Goal: Communication & Community: Answer question/provide support

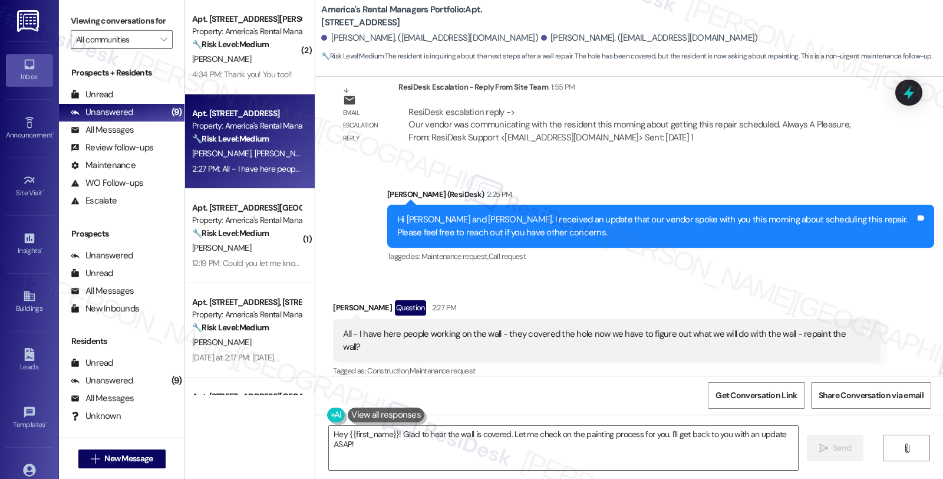
scroll to position [1828, 0]
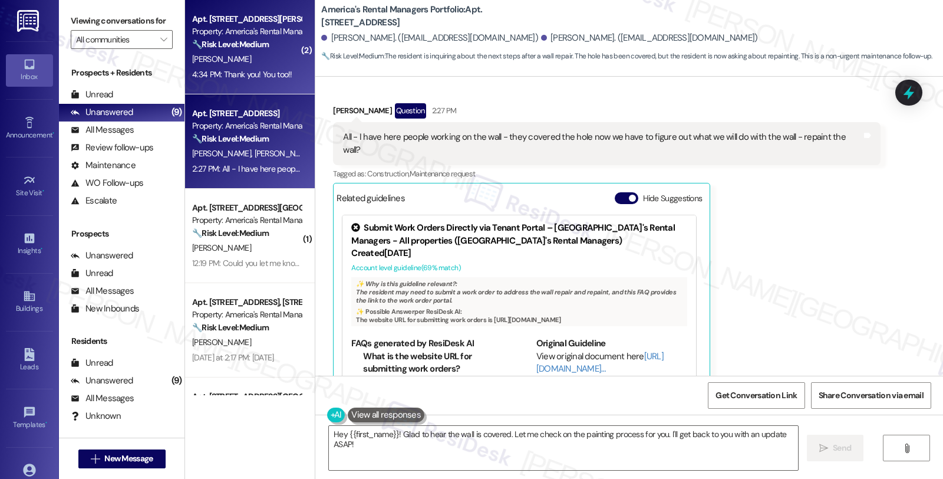
click at [291, 65] on div "Apt. [STREET_ADDRESS][PERSON_NAME], [STREET_ADDRESS][PERSON_NAME] Property: Ame…" at bounding box center [250, 47] width 130 height 94
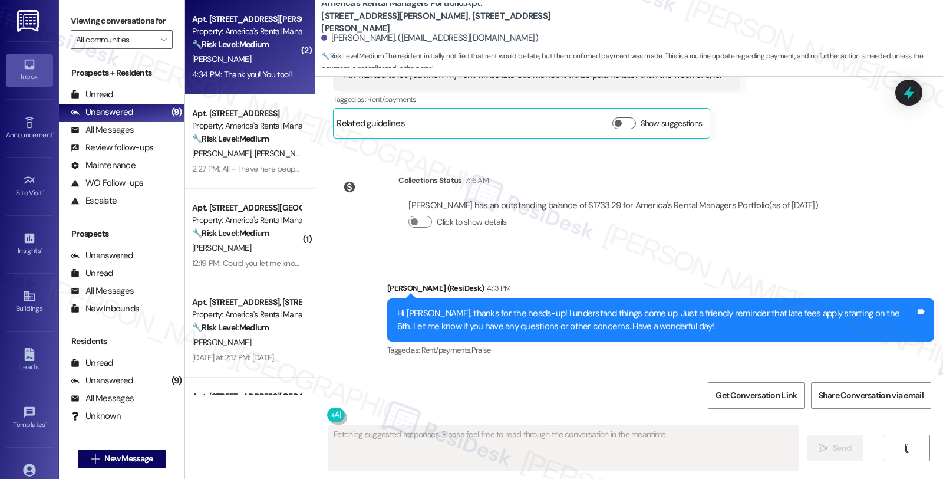
scroll to position [1530, 0]
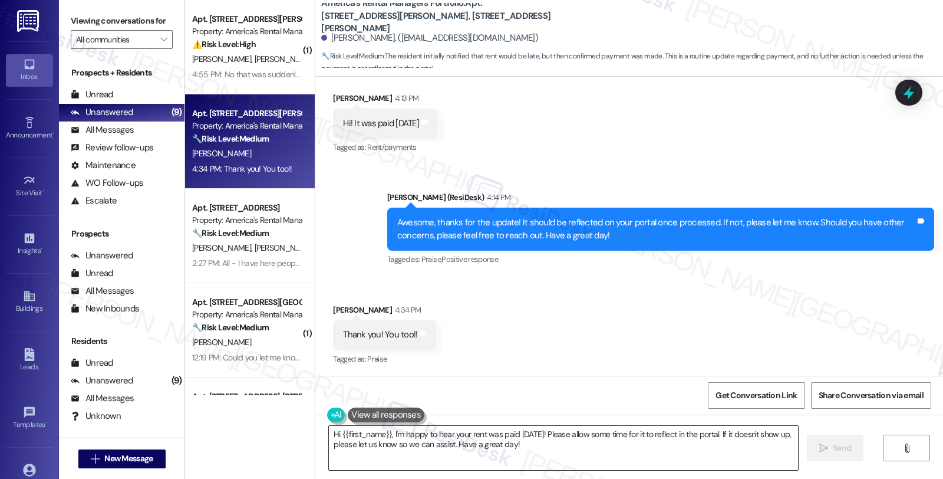
click at [416, 437] on textarea "Hi {{first_name}}, I'm happy to hear your rent was paid today! Please allow som…" at bounding box center [563, 448] width 469 height 44
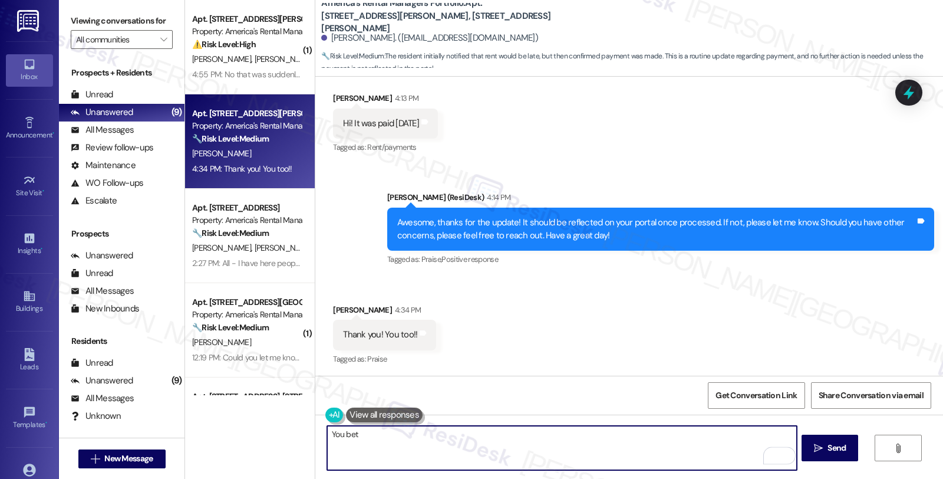
type textarea "You bet!"
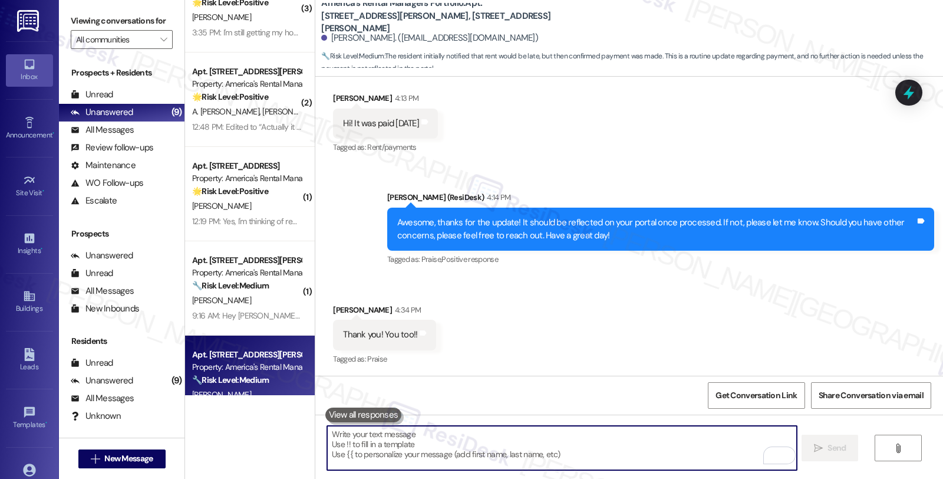
scroll to position [548, 0]
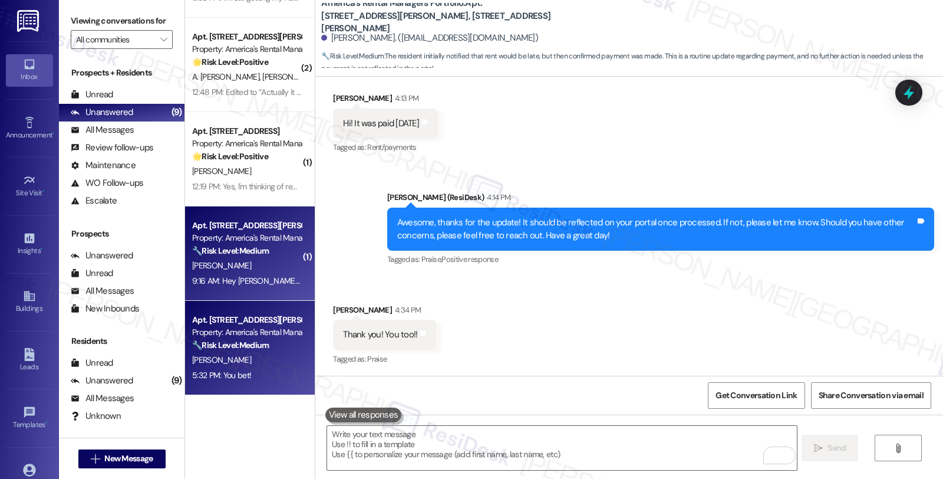
click at [240, 254] on strong "🔧 Risk Level: Medium" at bounding box center [230, 250] width 77 height 11
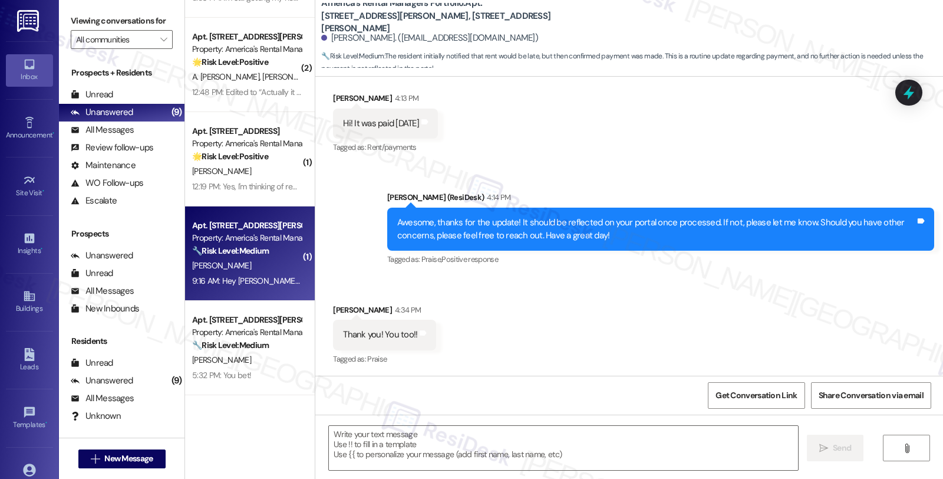
type textarea "Fetching suggested responses. Please feel free to read through the conversation…"
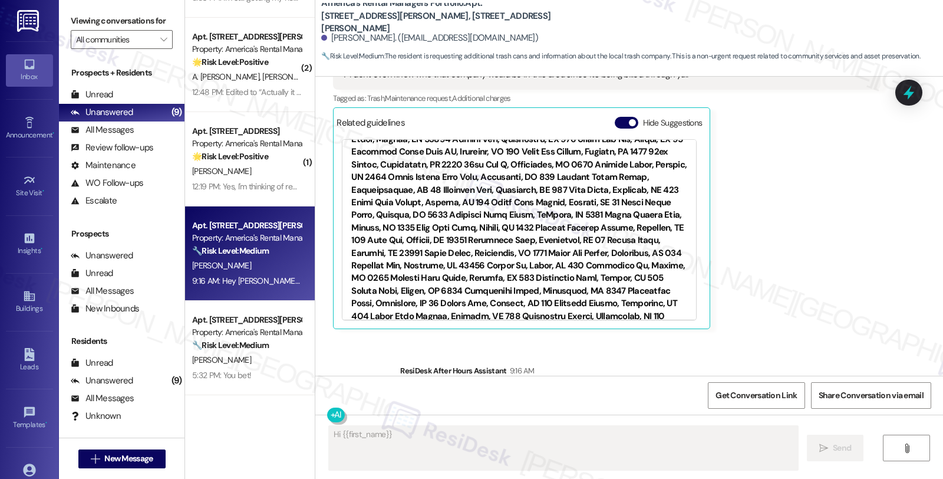
scroll to position [2899, 0]
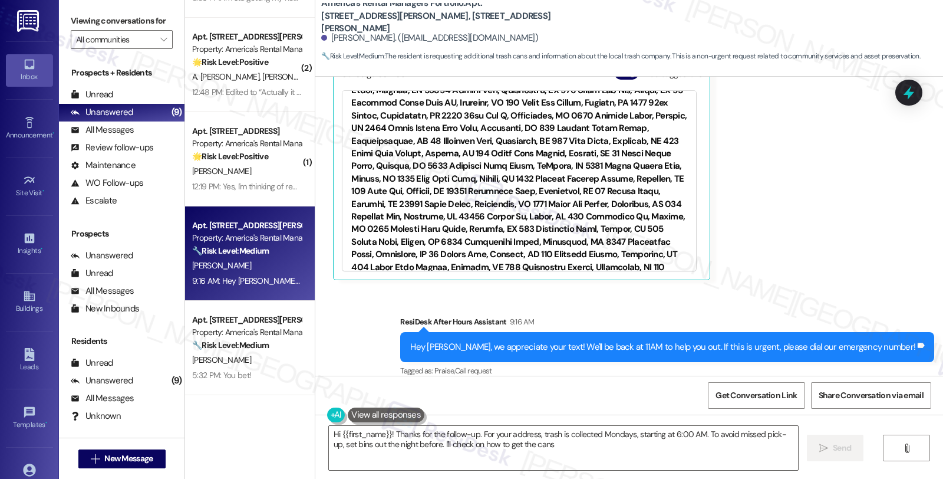
type textarea "Hi {{first_name}}! Thanks for the follow-up. For your address, trash is collect…"
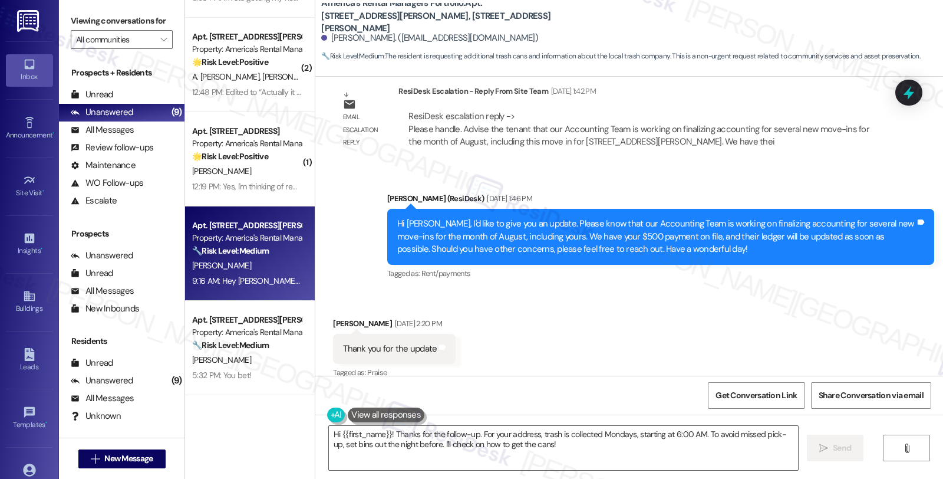
scroll to position [2244, 0]
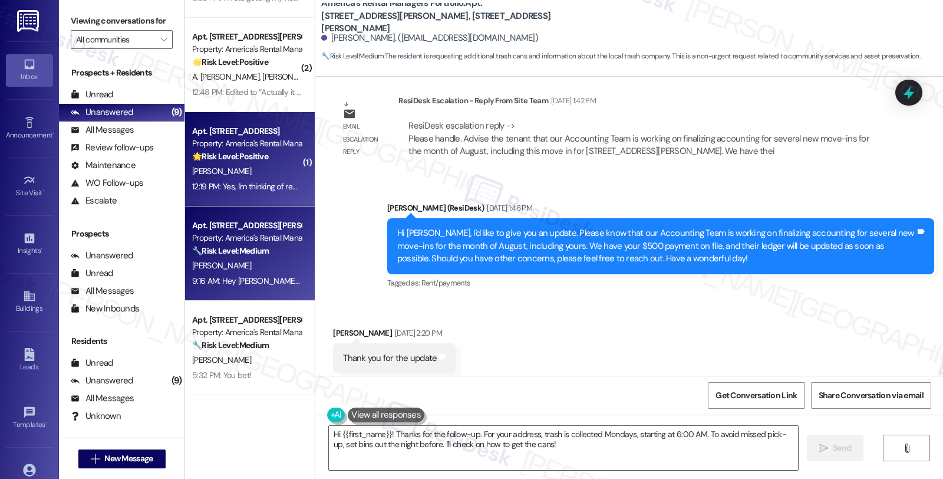
click at [236, 166] on div "A. Vilchez" at bounding box center [246, 171] width 111 height 15
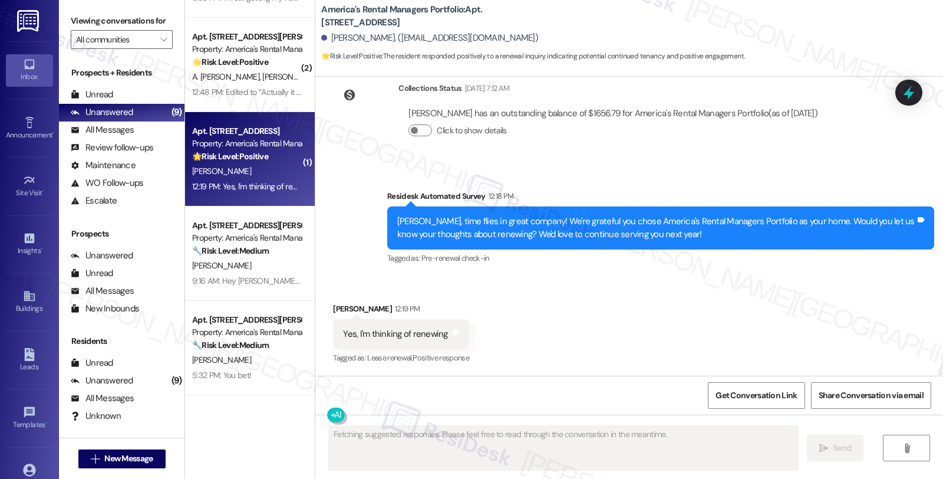
scroll to position [348, 0]
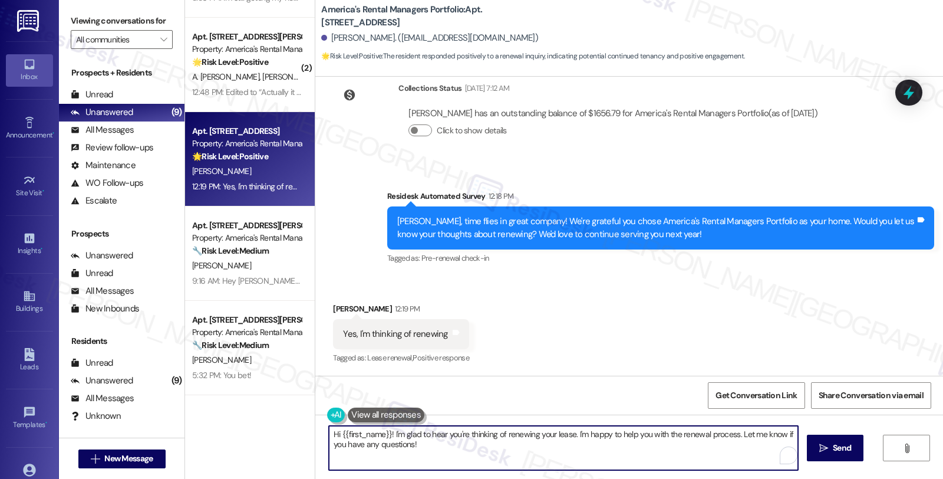
drag, startPoint x: 571, startPoint y: 431, endPoint x: 591, endPoint y: 456, distance: 32.2
click at [591, 456] on textarea "Hi {{first_name}}! I'm glad to hear you're thinking of renewing your lease. I'm…" at bounding box center [563, 448] width 469 height 44
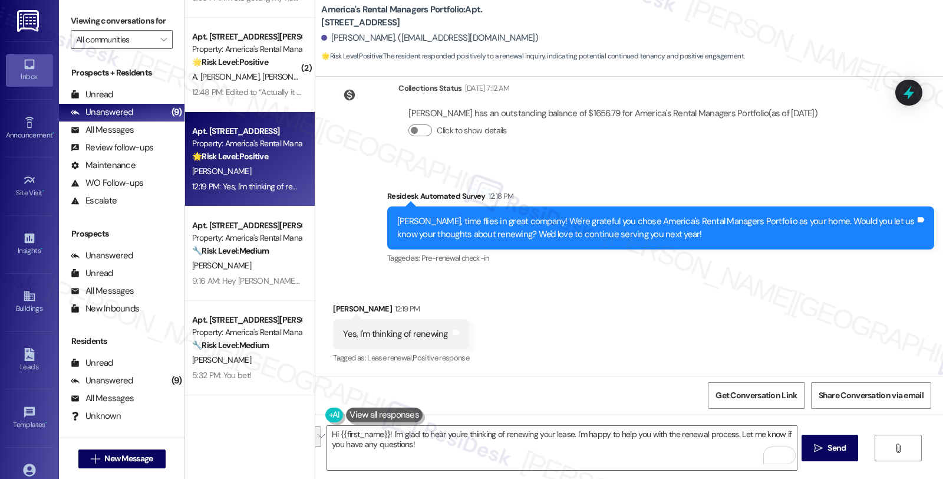
click at [576, 305] on div "Received via SMS Angie Vilchez 12:19 PM Yes, I'm thinking of renewing Tags and …" at bounding box center [629, 326] width 628 height 100
click at [554, 450] on textarea "Hi {{first_name}}! I'm glad to hear you're thinking of renewing your lease. I'm…" at bounding box center [561, 448] width 469 height 44
click at [781, 329] on div "Received via SMS Angie Vilchez 12:19 PM Yes, I'm thinking of renewing Tags and …" at bounding box center [629, 326] width 628 height 100
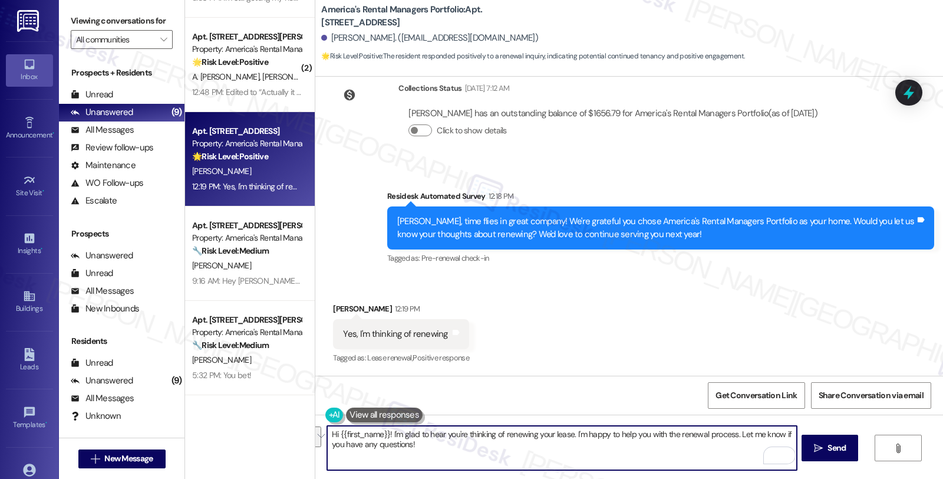
drag, startPoint x: 569, startPoint y: 431, endPoint x: 581, endPoint y: 446, distance: 19.7
click at [581, 446] on textarea "Hi {{first_name}}! I'm glad to hear you're thinking of renewing your lease. I'm…" at bounding box center [561, 448] width 469 height 44
paste textarea "In the meantime, we'd love to hear more about your living experience. What’s th…"
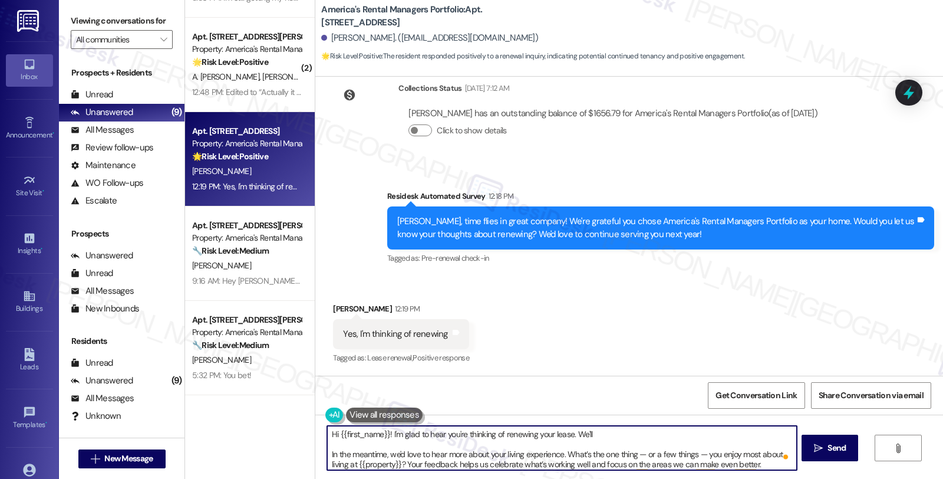
click at [598, 431] on textarea "Hi {{first_name}}! I'm glad to hear you're thinking of renewing your lease. We'…" at bounding box center [561, 448] width 469 height 44
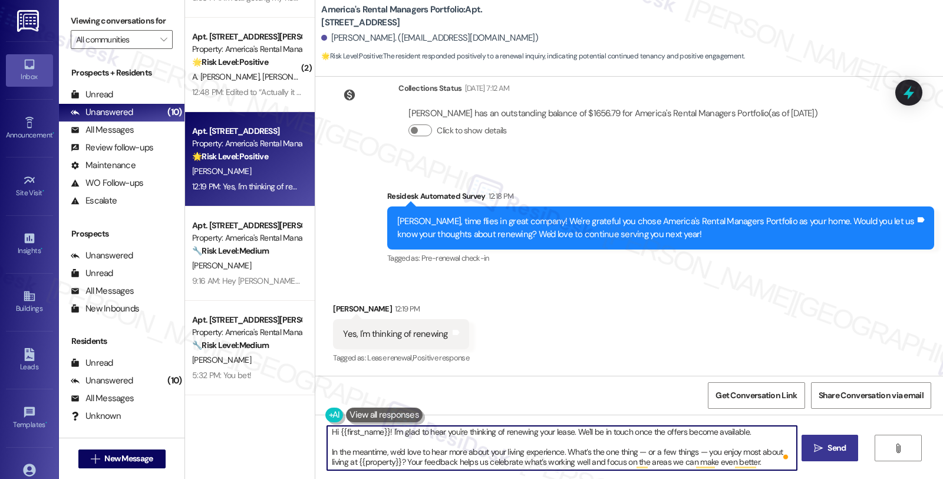
type textarea "Hi {{first_name}}! I'm glad to hear you're thinking of renewing your lease. We'…"
click at [839, 450] on span "Send" at bounding box center [837, 448] width 18 height 12
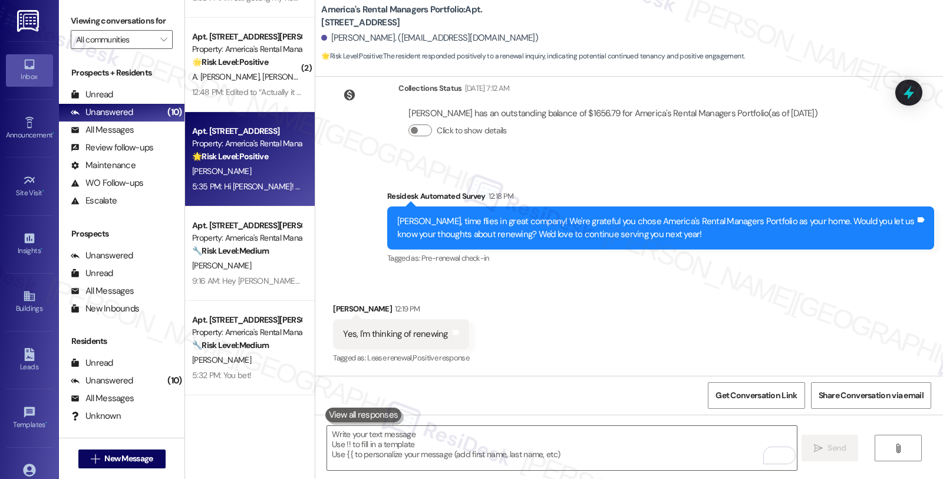
scroll to position [467, 0]
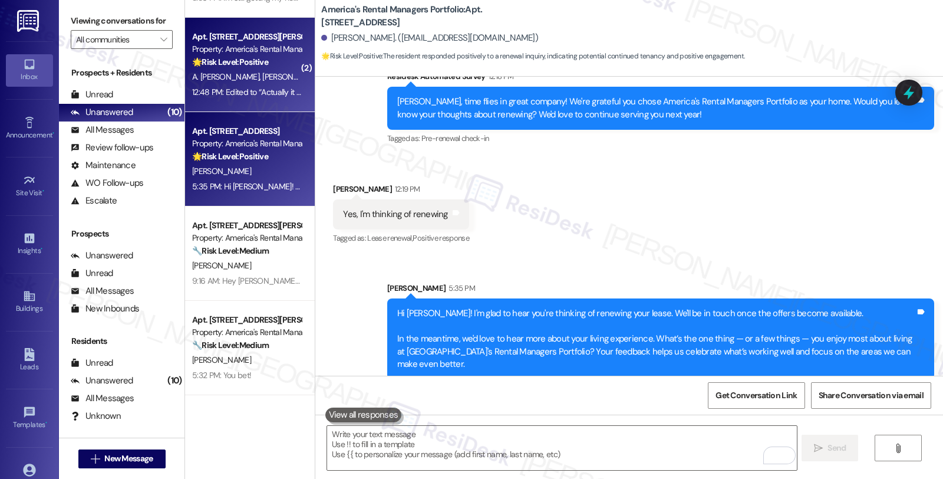
click at [291, 77] on div "Apt. 2140 Ellsworth Loop Road, 2140 Ellsworth Loop Road Property: America's Ren…" at bounding box center [250, 65] width 130 height 94
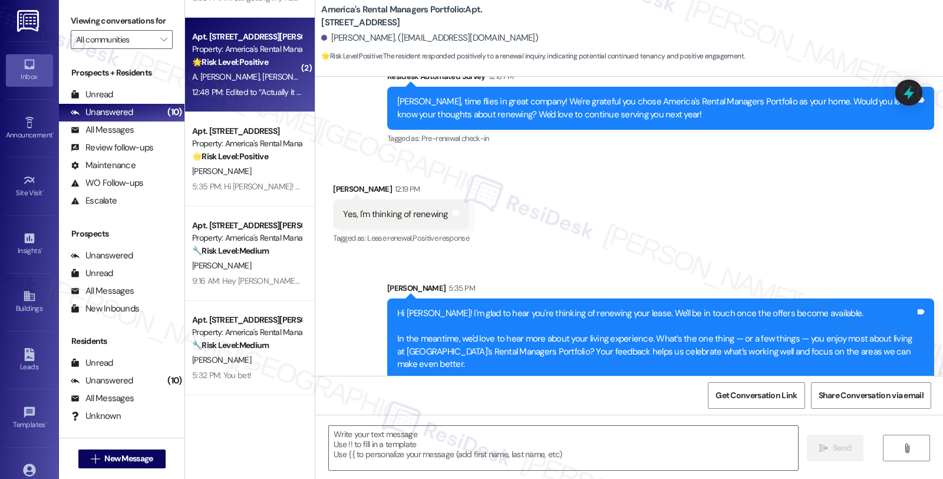
type textarea "Fetching suggested responses. Please feel free to read through the conversation…"
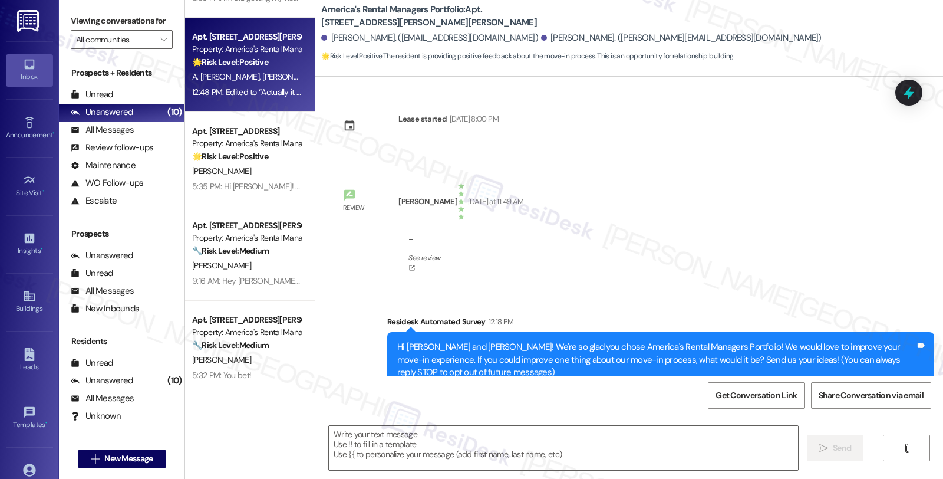
scroll to position [220, 0]
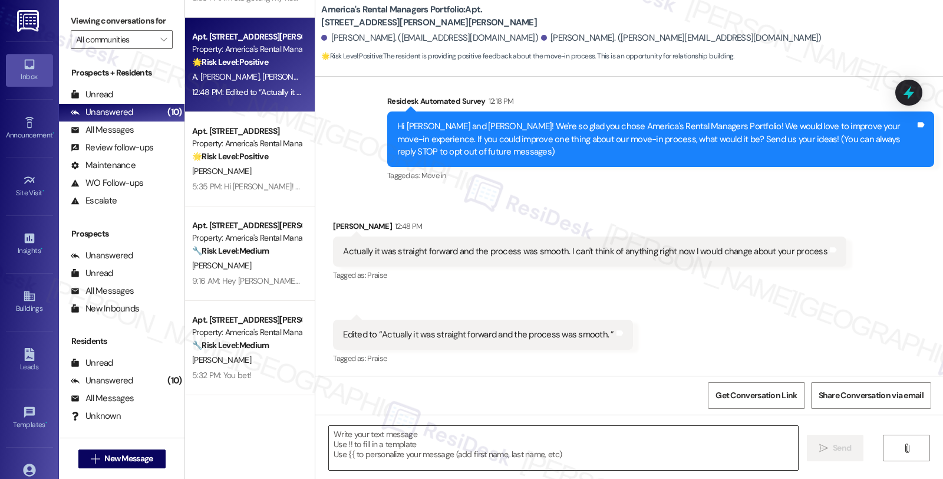
click at [437, 457] on textarea at bounding box center [563, 448] width 469 height 44
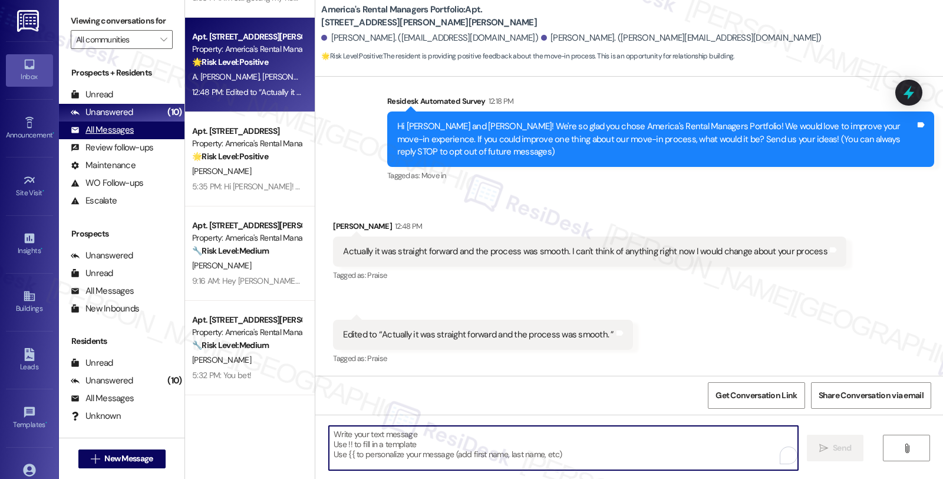
click at [140, 139] on div "All Messages (undefined)" at bounding box center [122, 130] width 126 height 18
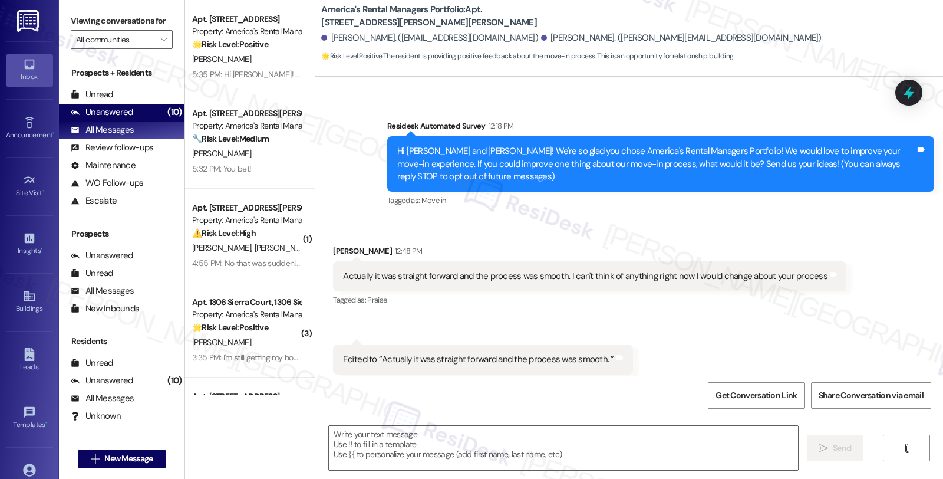
type textarea "Fetching suggested responses. Please feel free to read through the conversation…"
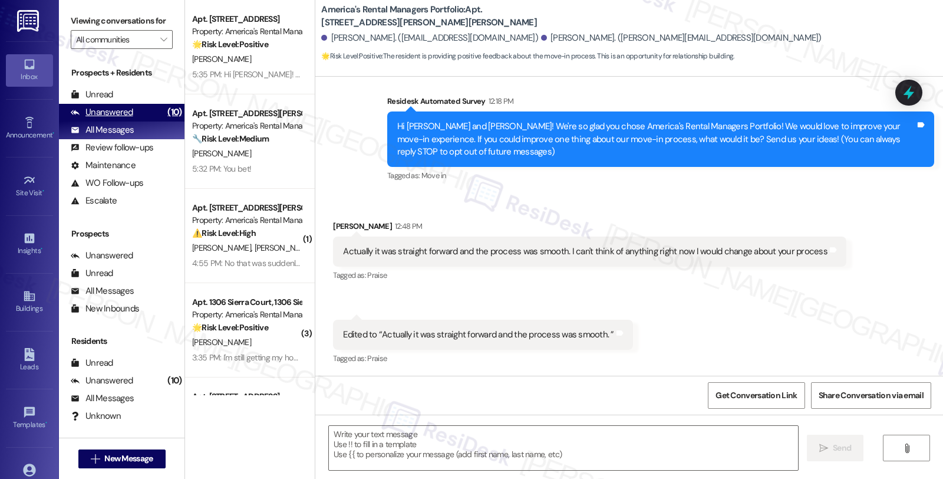
click at [139, 121] on div "Unanswered (10)" at bounding box center [122, 113] width 126 height 18
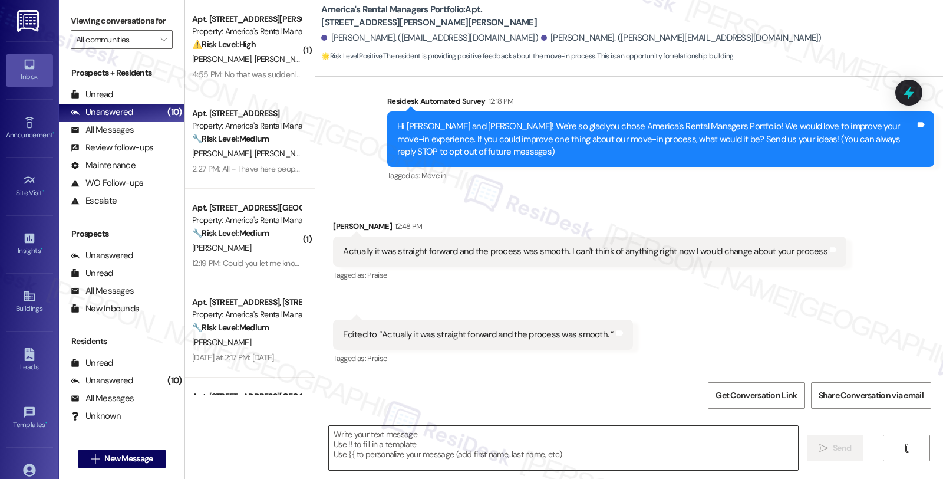
click at [492, 452] on textarea at bounding box center [563, 448] width 469 height 44
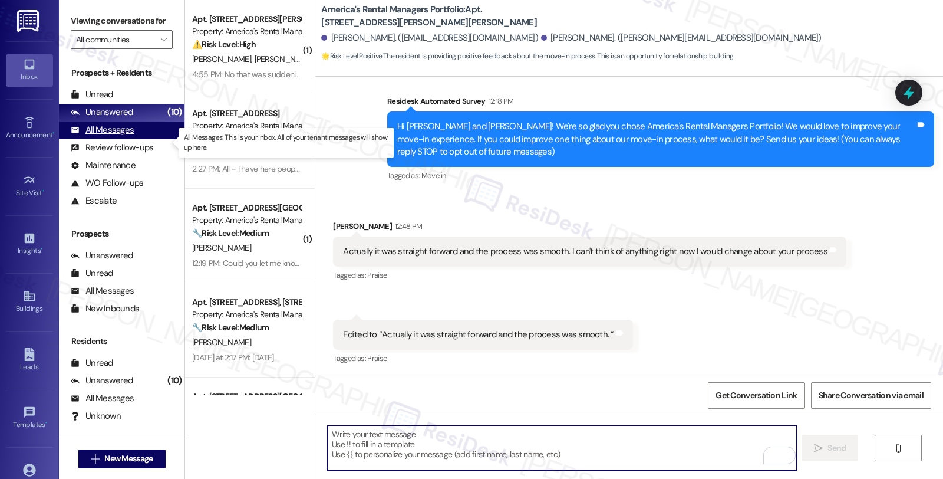
click at [126, 136] on div "All Messages" at bounding box center [102, 130] width 63 height 12
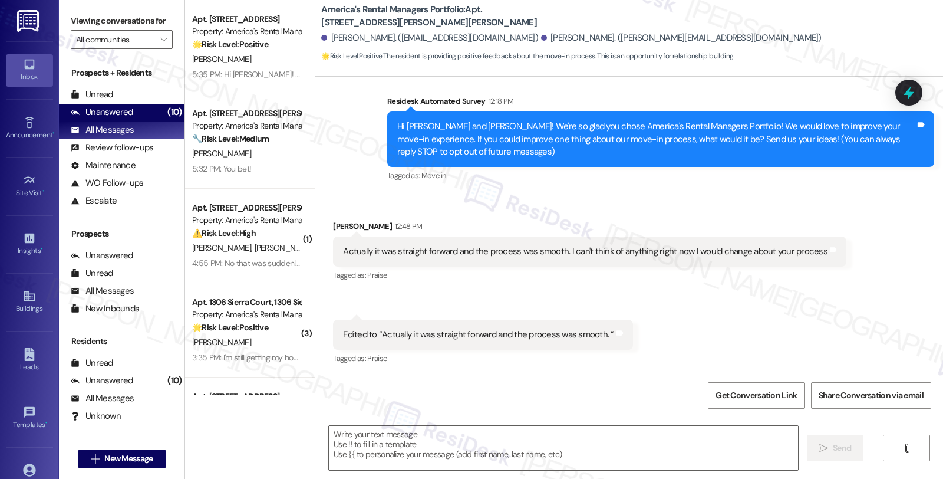
type textarea "Fetching suggested responses. Please feel free to read through the conversation…"
click at [416, 443] on textarea at bounding box center [563, 448] width 469 height 44
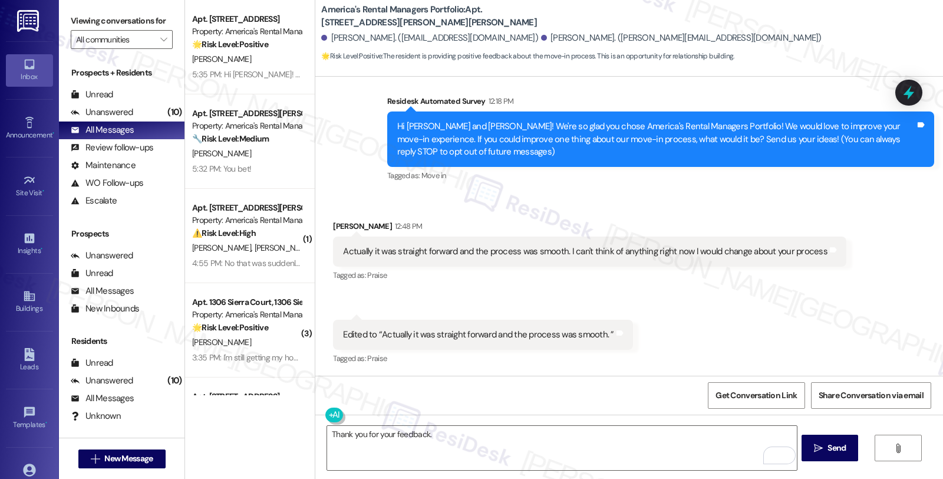
click at [342, 219] on div "Received via SMS Stephen King 12:48 PM Actually it was straight forward and the…" at bounding box center [589, 252] width 531 height 82
copy div "Stephen"
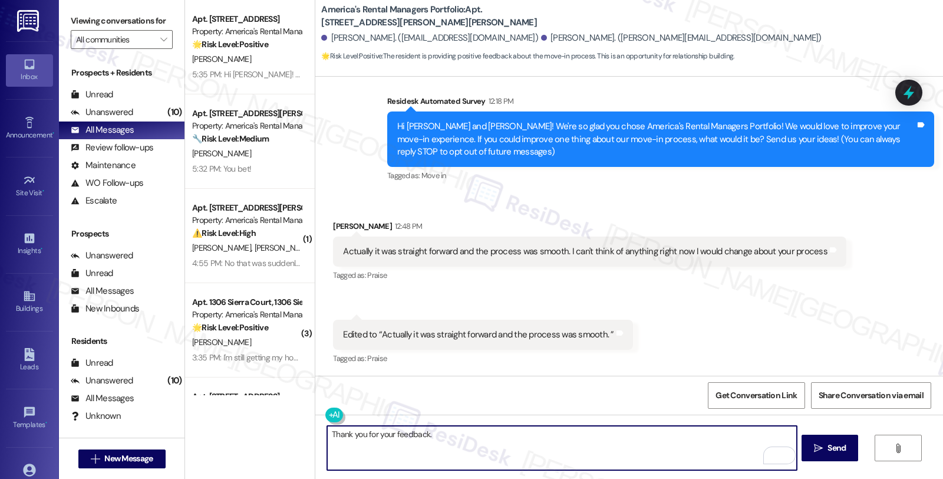
click at [327, 433] on textarea "Thank you for your feedback." at bounding box center [561, 448] width 469 height 44
paste textarea "Stephen"
drag, startPoint x: 373, startPoint y: 433, endPoint x: 275, endPoint y: 433, distance: 98.4
click at [275, 433] on div "Apt. 212 Sheffield Court, 212 Sheffield Court Property: America's Rental Manage…" at bounding box center [564, 239] width 758 height 479
click at [440, 440] on textarea "Thank you for your feedback." at bounding box center [561, 448] width 469 height 44
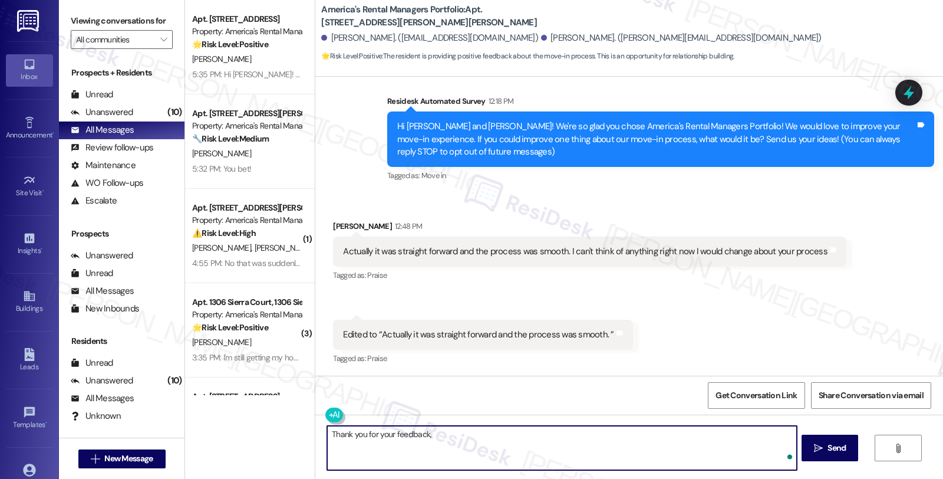
paste textarea "Stephen"
click at [641, 437] on textarea "Thank you for your feedback, Stephen =, I'm glad your move-in has gone smoothly." at bounding box center [561, 448] width 469 height 44
click at [487, 468] on textarea "Thank you for your feedback, Stephen =, I'm glad your move-in has gone smoothly." at bounding box center [561, 448] width 469 height 44
click at [641, 426] on textarea "Thank you for your feedback, Stephen =, I'm glad your move-in has gone smoothly." at bounding box center [561, 448] width 469 height 44
paste textarea "If you ever need anything in the future, please don't hesitate to reach out. Ha…"
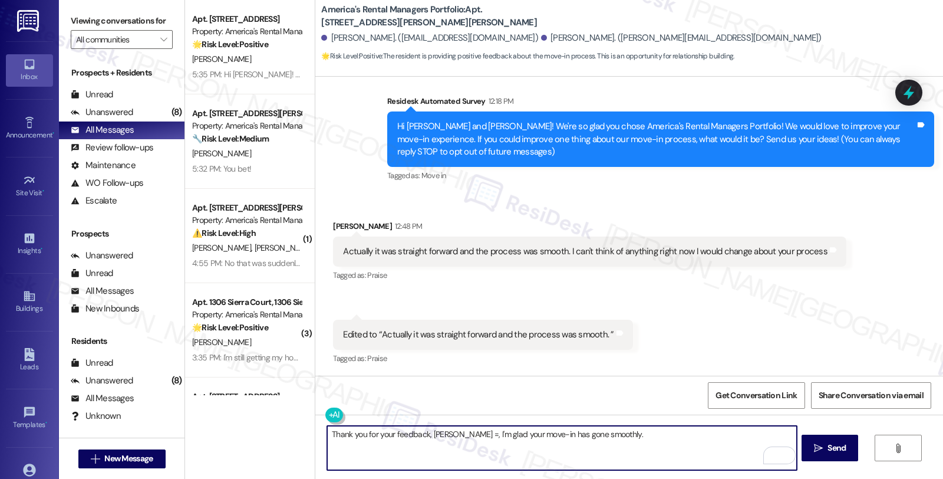
type textarea "Thank you for your feedback, Stephen =, I'm glad your move-in has gone smoothly…"
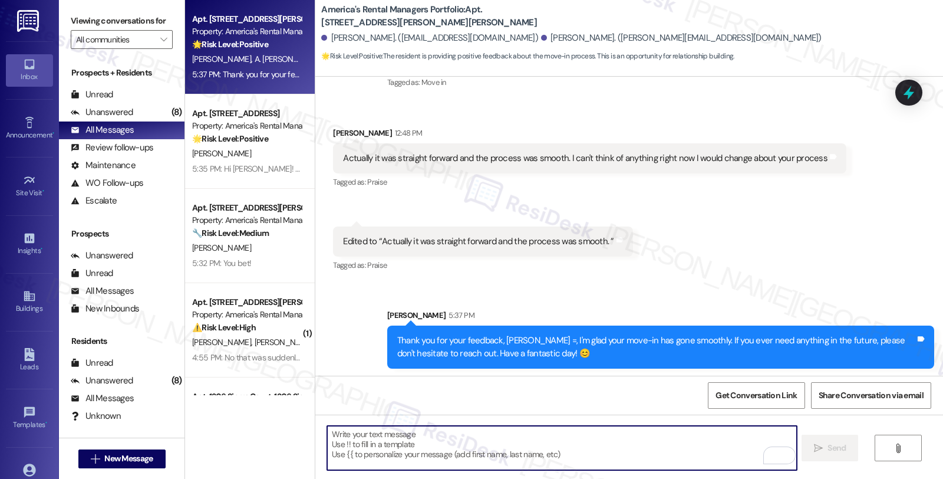
scroll to position [315, 0]
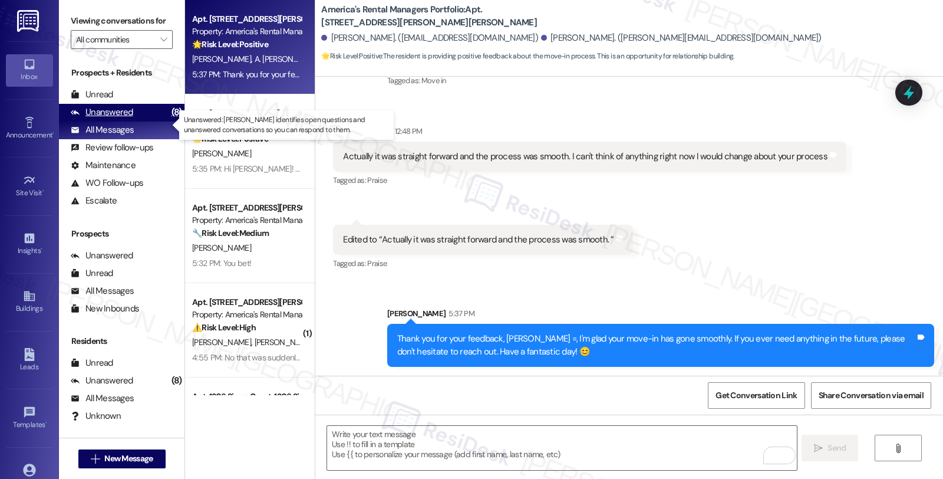
click at [144, 121] on div "Unanswered (8)" at bounding box center [122, 113] width 126 height 18
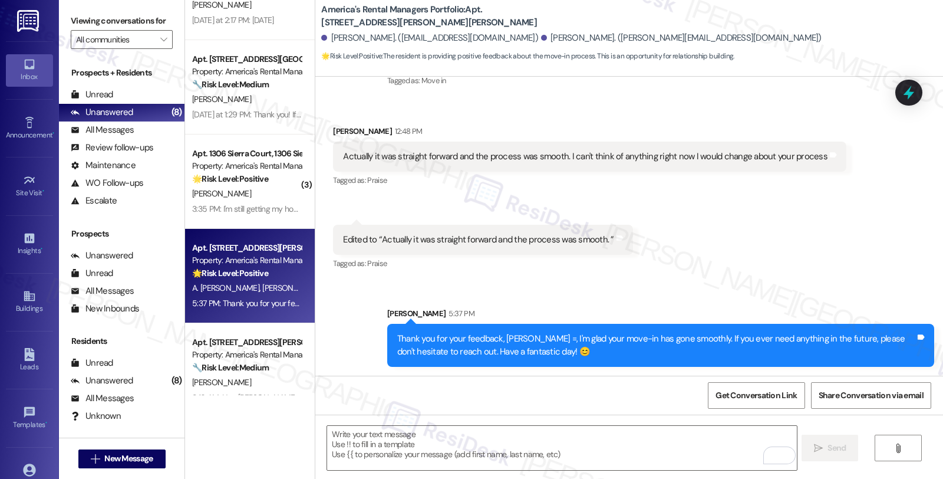
scroll to position [360, 0]
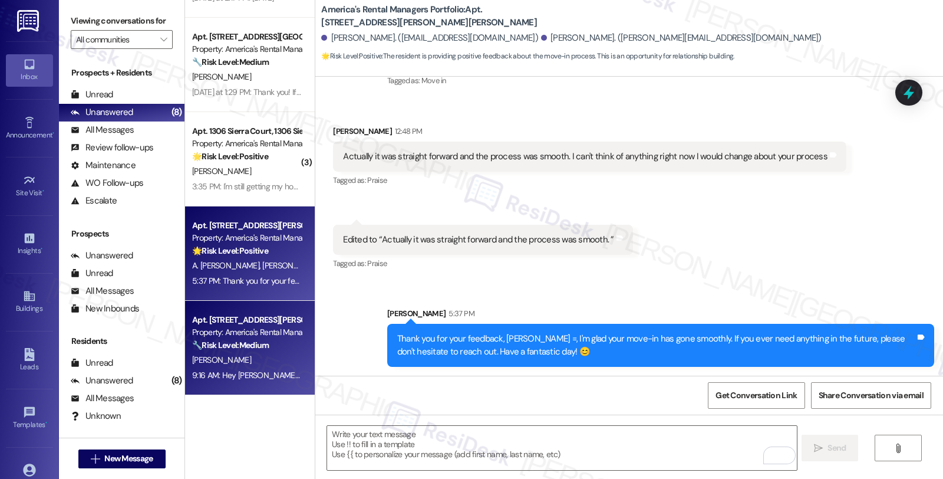
click at [263, 355] on div "[PERSON_NAME]" at bounding box center [246, 359] width 111 height 15
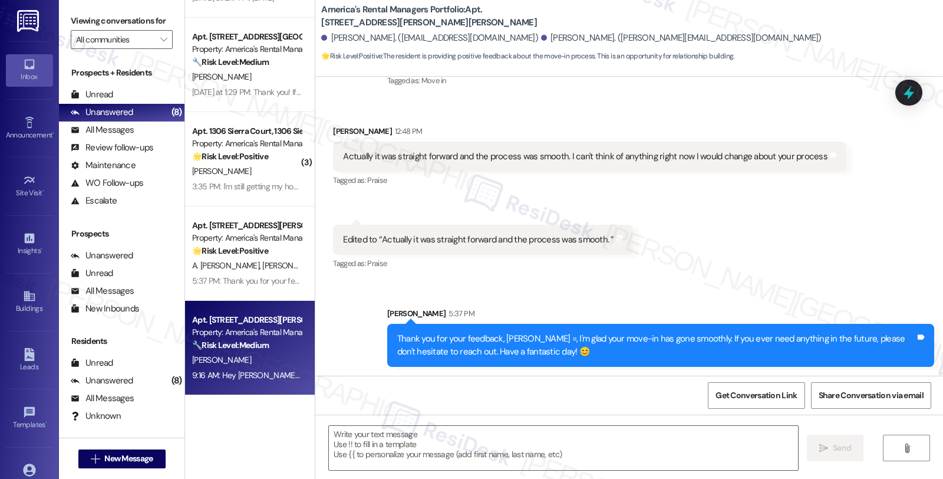
type textarea "Fetching suggested responses. Please feel free to read through the conversation…"
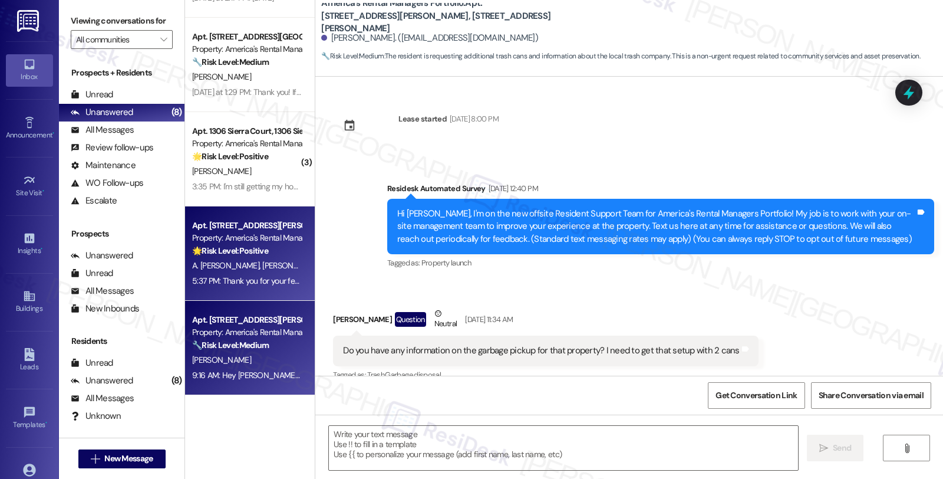
scroll to position [2799, 0]
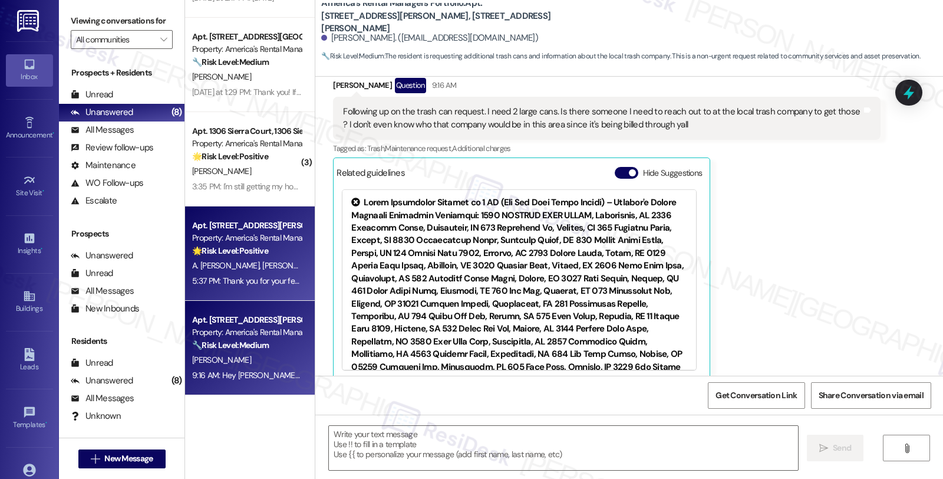
type textarea "Fetching suggested responses. Please feel free to read through the conversation…"
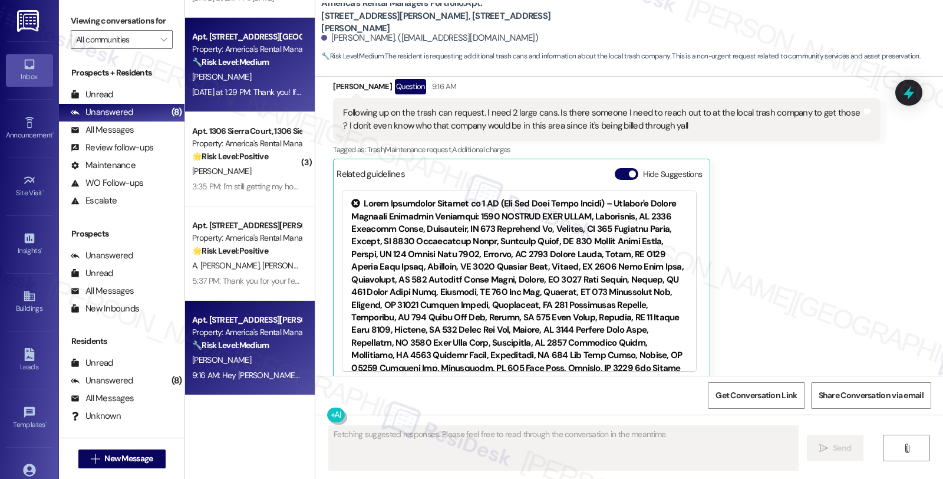
click at [274, 61] on div "🔧 Risk Level: Medium The resident is reporting an issue with trash collection w…" at bounding box center [246, 62] width 109 height 12
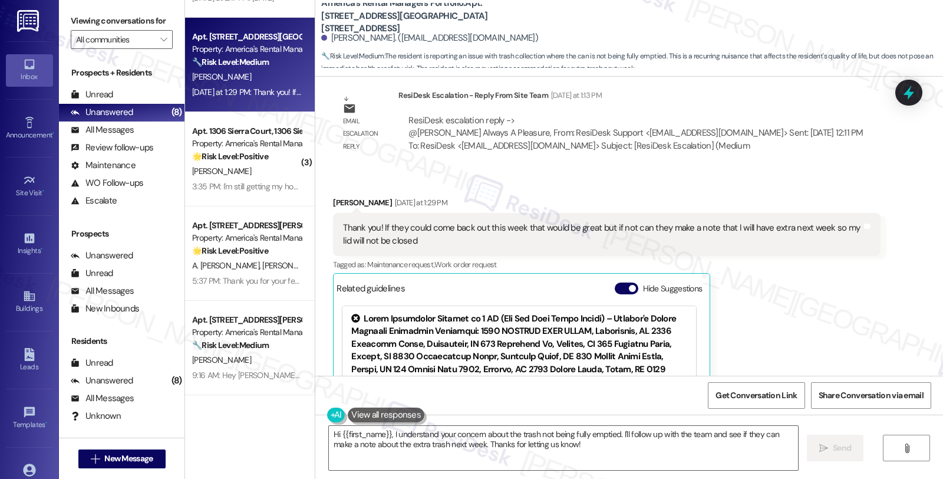
scroll to position [908, 0]
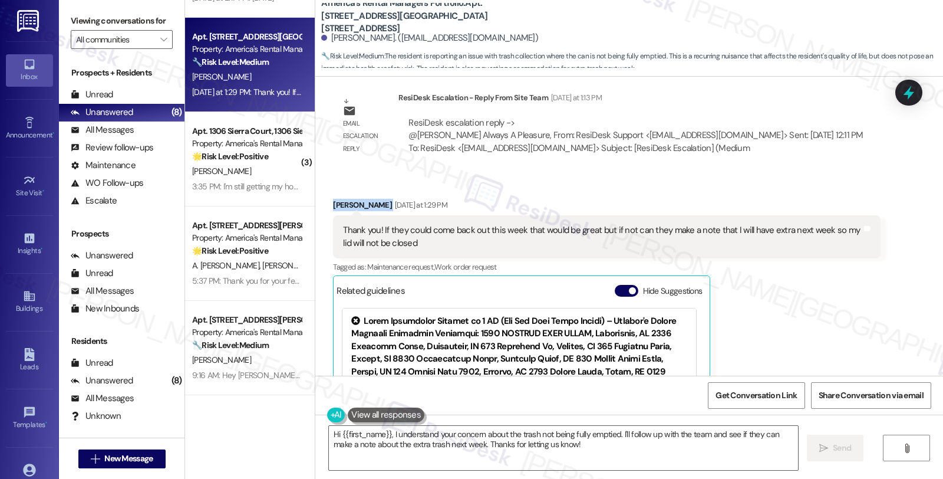
drag, startPoint x: 329, startPoint y: 203, endPoint x: 381, endPoint y: 199, distance: 52.0
click at [381, 199] on div "Tijuana Jackson Yesterday at 1:29 PM" at bounding box center [606, 207] width 547 height 17
copy div "Tijuana Jackson"
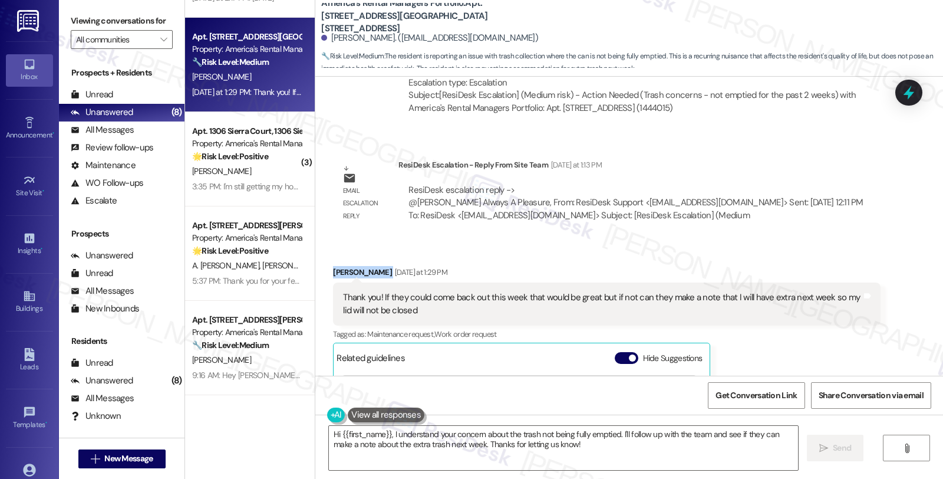
scroll to position [842, 0]
click at [329, 434] on textarea "Hi {{first_name}}, I understand your concern about the trash not being fully em…" at bounding box center [563, 448] width 469 height 44
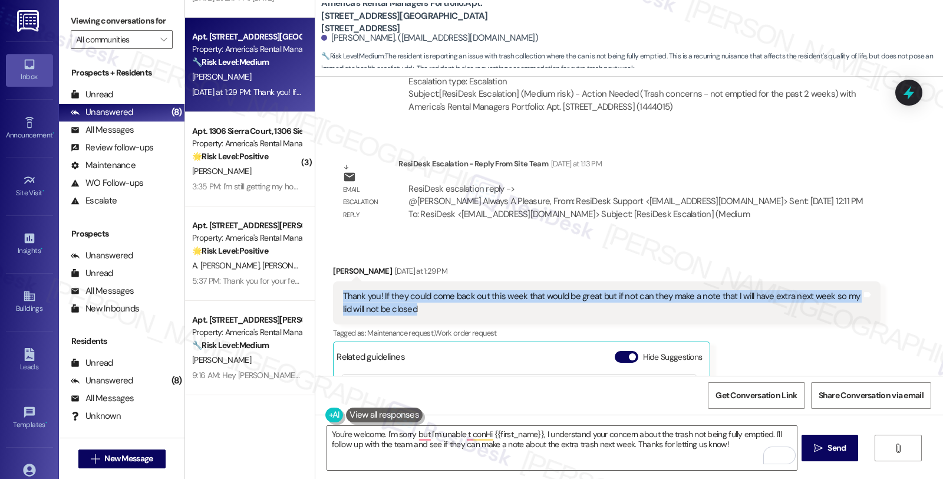
drag, startPoint x: 406, startPoint y: 309, endPoint x: 336, endPoint y: 291, distance: 72.1
click at [343, 291] on div "Thank you! If they could come back out this week that would be great but if not…" at bounding box center [602, 302] width 518 height 25
copy div "Thank you! If they could come back out this week that would be great but if not…"
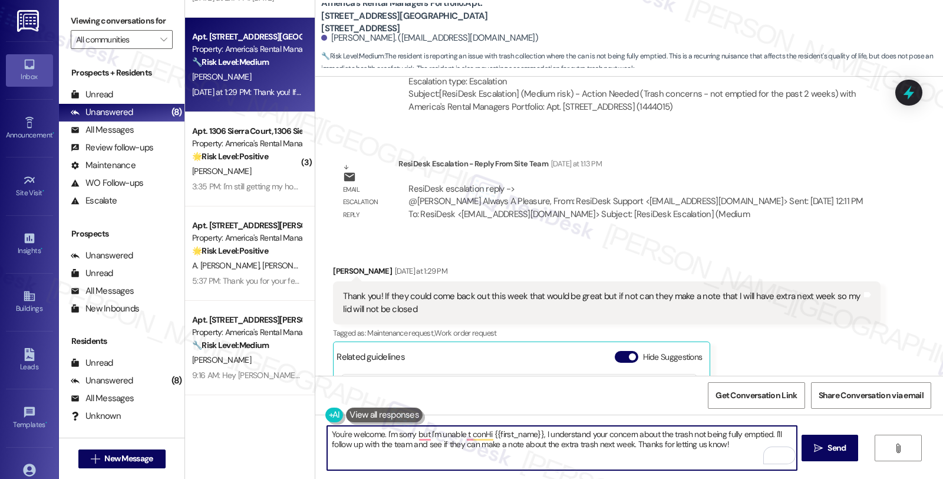
click at [380, 430] on textarea "You're welcome. I'm sorry but I'm unable t conHi {{first_name}}, I understand y…" at bounding box center [561, 448] width 469 height 44
click at [538, 433] on textarea "You're welcome. I'm sorry but I'm unable t conHi {{first_name}}, I understand y…" at bounding box center [561, 448] width 469 height 44
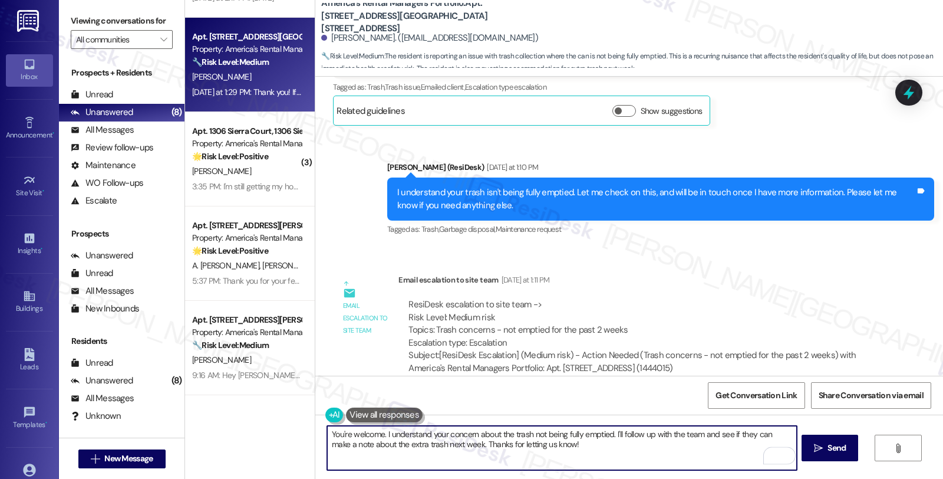
scroll to position [580, 0]
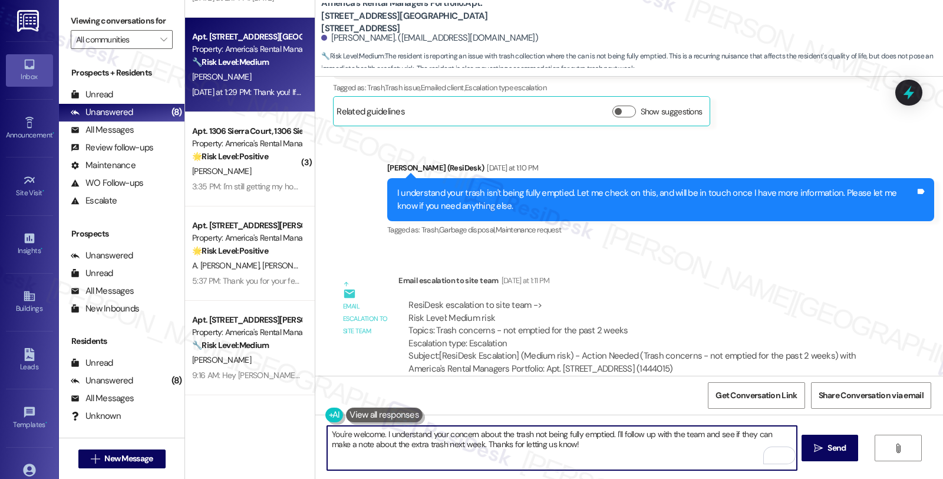
click at [607, 432] on textarea "You're welcome. I understand your concern about the trash not being fully empti…" at bounding box center [561, 448] width 469 height 44
click at [688, 434] on textarea "You're welcome. I'll follow up with the team and see if they can make a note ab…" at bounding box center [561, 448] width 469 height 44
click at [548, 455] on textarea "You're welcome. I'll follow up with the team and see if they can make a note ab…" at bounding box center [561, 448] width 469 height 44
type textarea "You're welcome. I'll follow up with the team and see if they can make a note ab…"
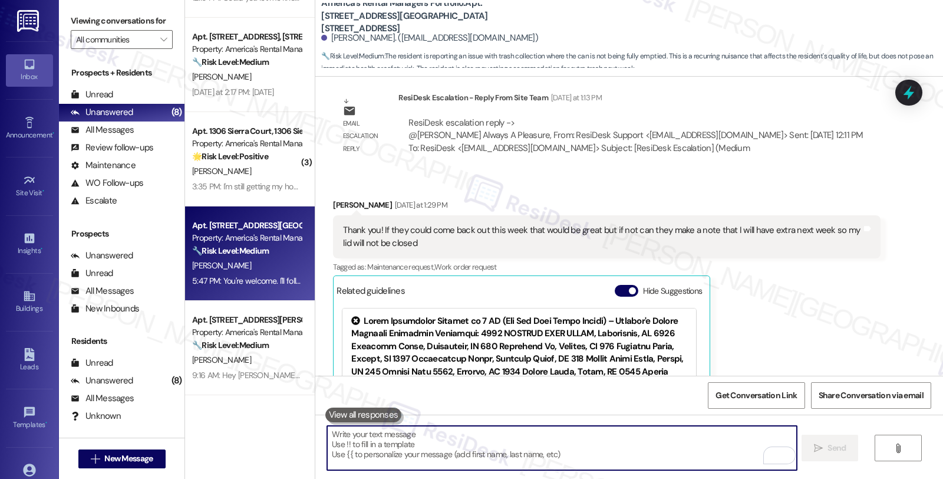
scroll to position [1134, 0]
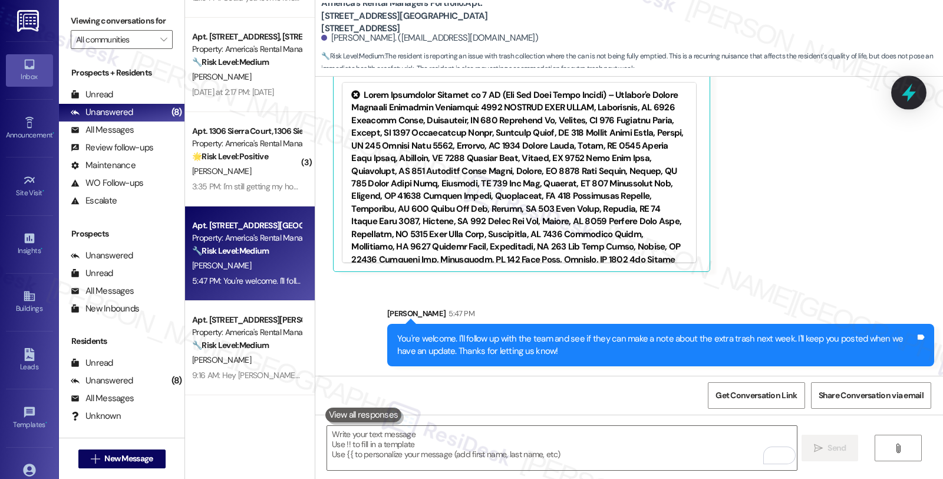
click at [903, 97] on icon at bounding box center [909, 93] width 20 height 20
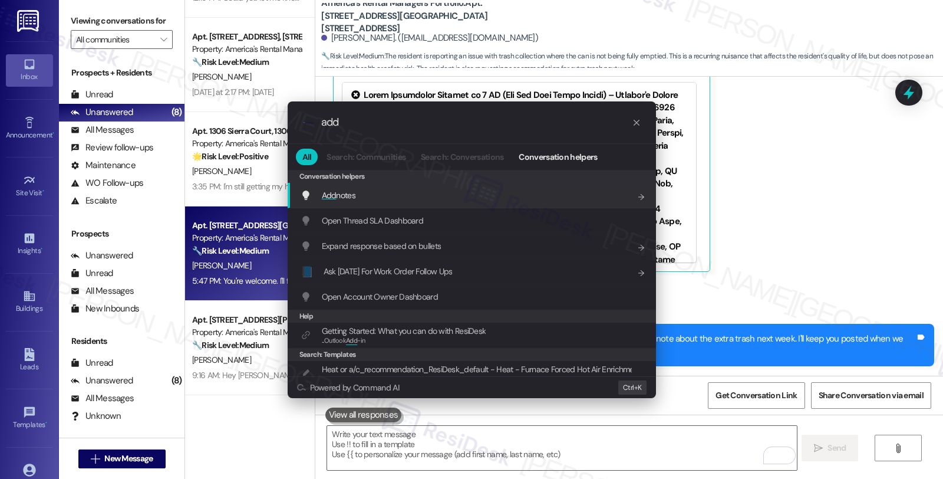
type input "add"
click at [367, 191] on div "Add notes Add shortcut" at bounding box center [473, 195] width 345 height 13
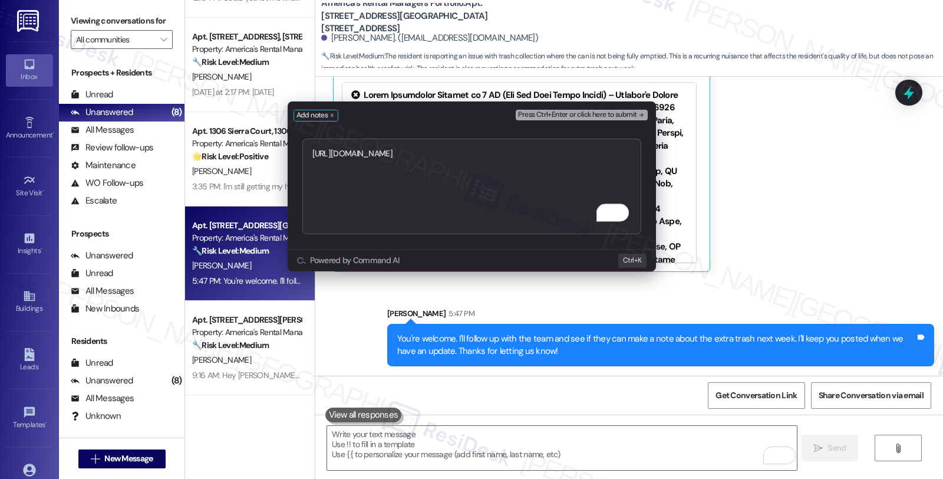
type textarea "https://residesk.slack.com/archives/C0976NXM292/p1757022369394539?thread_ts=175…"
click at [568, 116] on span "Press Ctrl+Enter or click here to submit" at bounding box center [577, 115] width 118 height 8
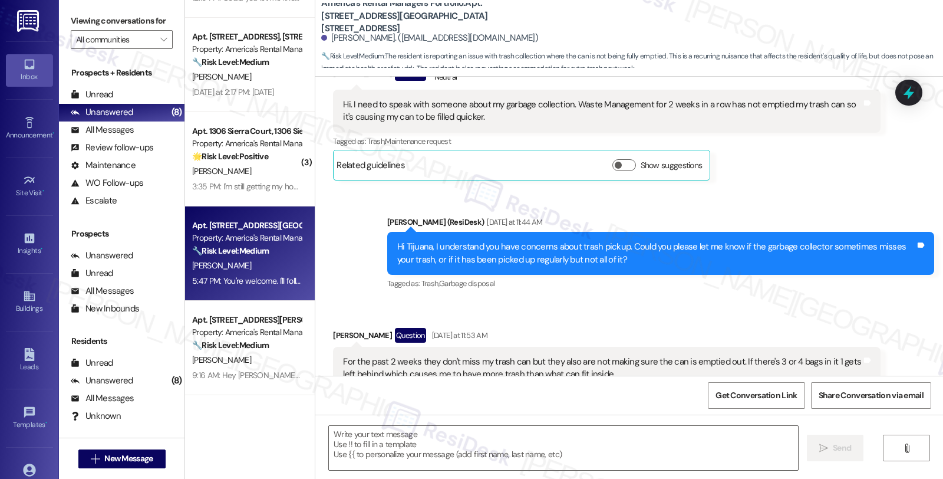
type textarea "Fetching suggested responses. Please feel free to read through the conversation…"
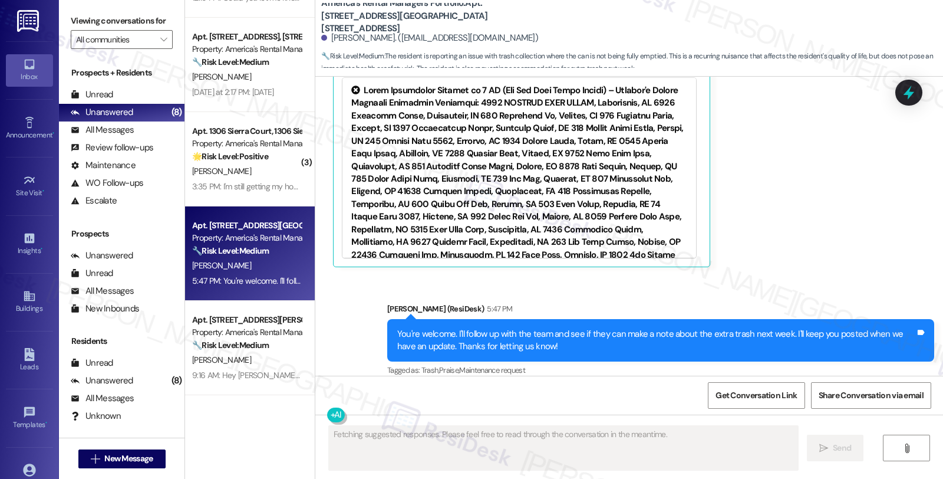
scroll to position [1263, 0]
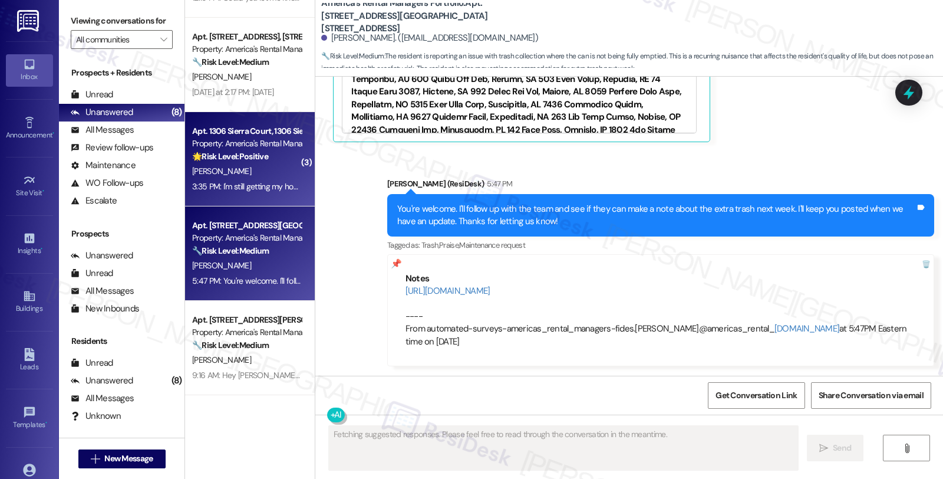
click at [261, 169] on div "M. Wicks" at bounding box center [246, 171] width 111 height 15
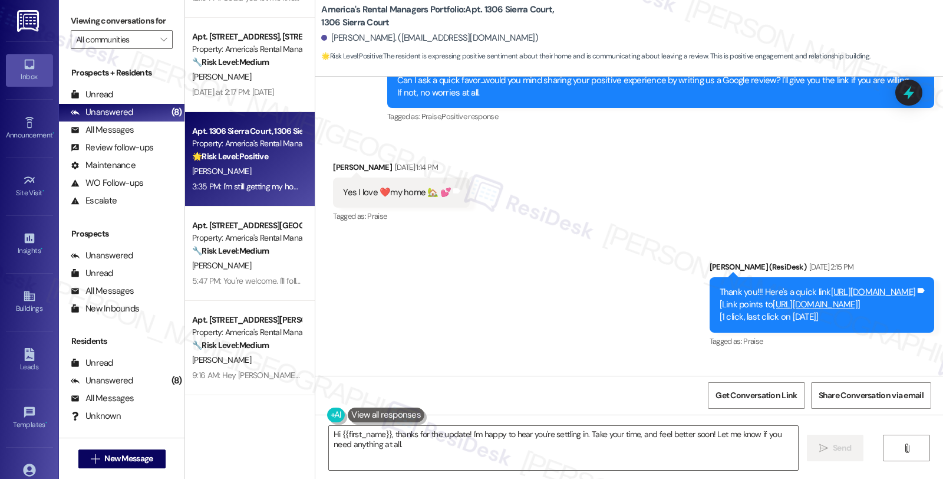
scroll to position [571, 0]
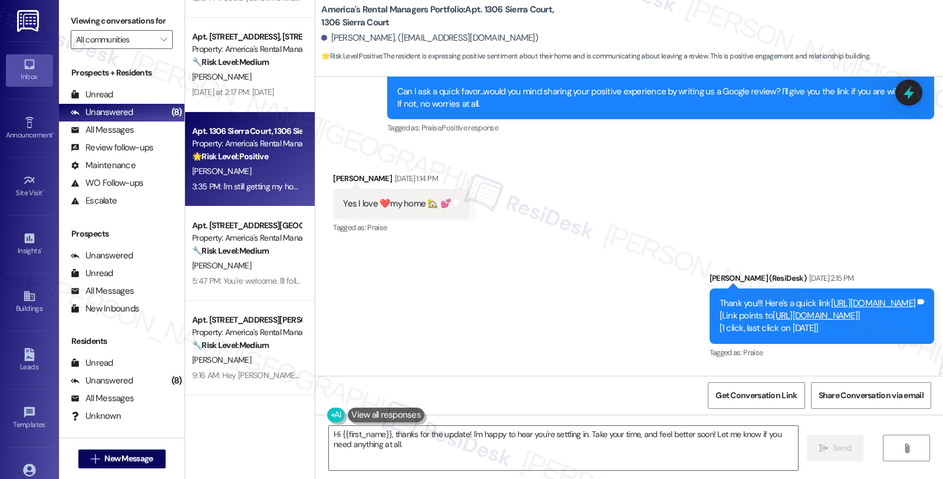
click at [773, 313] on link "https://search.google.com/local/writereview?placeid=ChIJ1YzYv60jiYgRVOKnH-py6zk" at bounding box center [815, 315] width 85 height 12
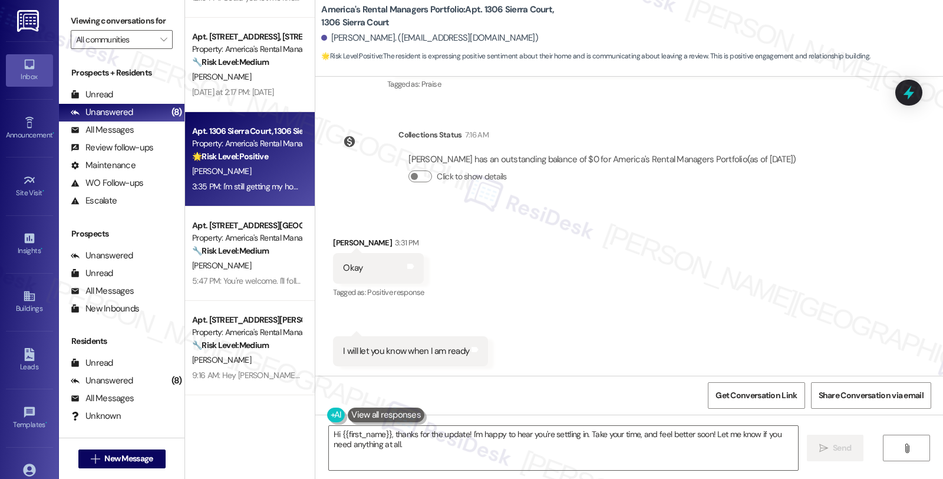
scroll to position [1030, 0]
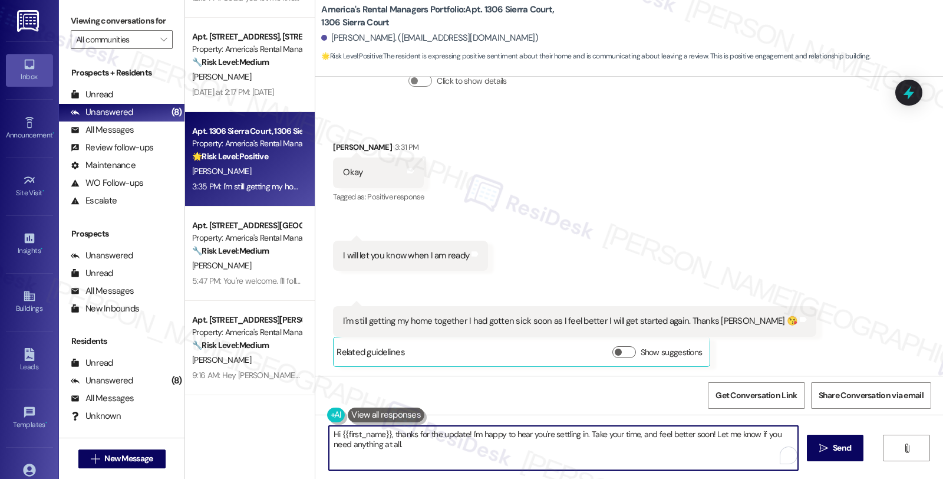
click at [329, 427] on textarea "Hi {{first_name}}, thanks for the update! I'm happy to hear you're settling in.…" at bounding box center [563, 448] width 469 height 44
click at [333, 150] on div "Martha Wicks 3:31 PM" at bounding box center [378, 149] width 91 height 17
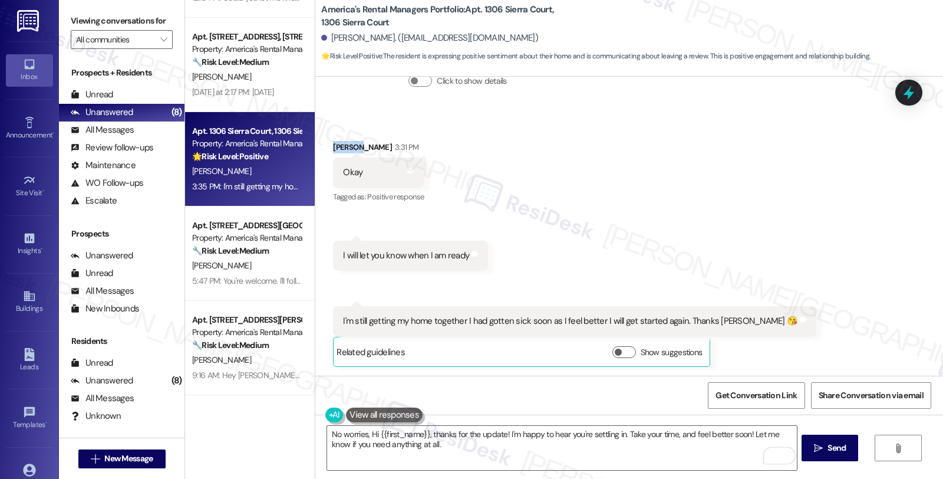
click at [333, 150] on div "Martha Wicks 3:31 PM" at bounding box center [378, 149] width 91 height 17
copy div "Martha"
click at [363, 431] on textarea "No worries, Hi {{first_name}}, thanks for the update! I'm happy to hear you're …" at bounding box center [561, 448] width 469 height 44
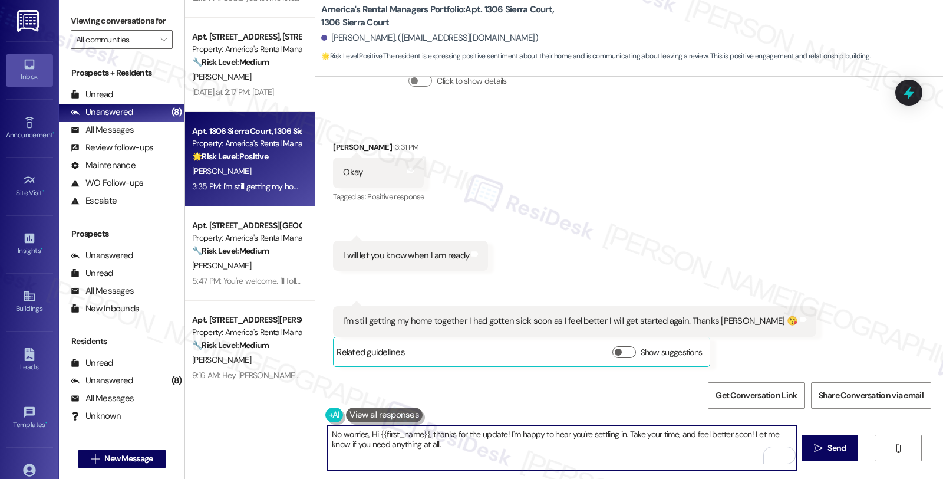
paste textarea "Martha"
click at [528, 431] on textarea "No worries, Martha. Hi {{first_name}}, thanks for the update! I'm happy to hear…" at bounding box center [561, 448] width 469 height 44
drag, startPoint x: 635, startPoint y: 434, endPoint x: 775, endPoint y: 416, distance: 140.3
click at [775, 416] on div "No worries, Martha. I'm happy to hear you're settling in. Take your time, and f…" at bounding box center [629, 458] width 628 height 88
drag, startPoint x: 536, startPoint y: 437, endPoint x: 361, endPoint y: 444, distance: 175.2
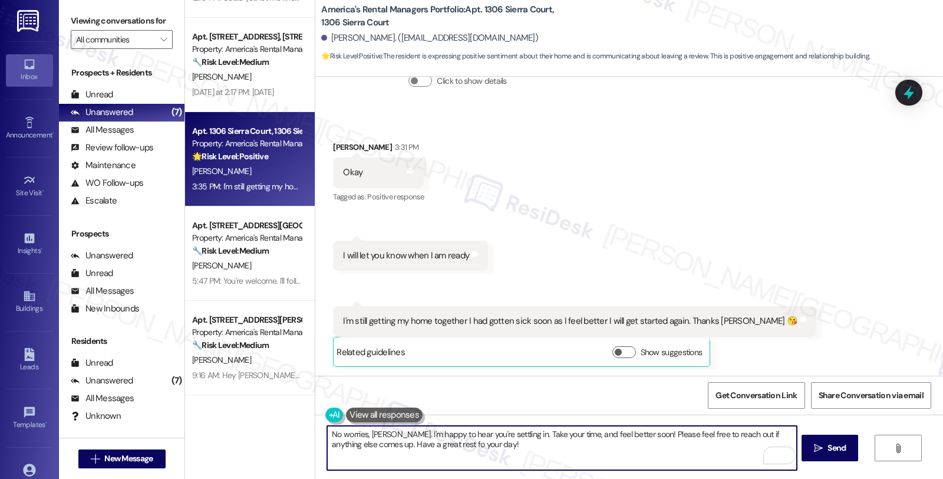
click at [361, 444] on textarea "No worries, Martha. I'm happy to hear you're settling in. Take your time, and f…" at bounding box center [561, 448] width 469 height 44
drag, startPoint x: 361, startPoint y: 444, endPoint x: 516, endPoint y: 445, distance: 154.4
click at [516, 445] on textarea "No worries, Martha. I'm happy to hear you're settling in. Take your time, and f…" at bounding box center [561, 448] width 469 height 44
click at [514, 450] on textarea "No worries, Martha. I'm happy to hear you're settling in. Take your time, and f…" at bounding box center [561, 448] width 469 height 44
click at [804, 441] on button " Send" at bounding box center [830, 447] width 57 height 27
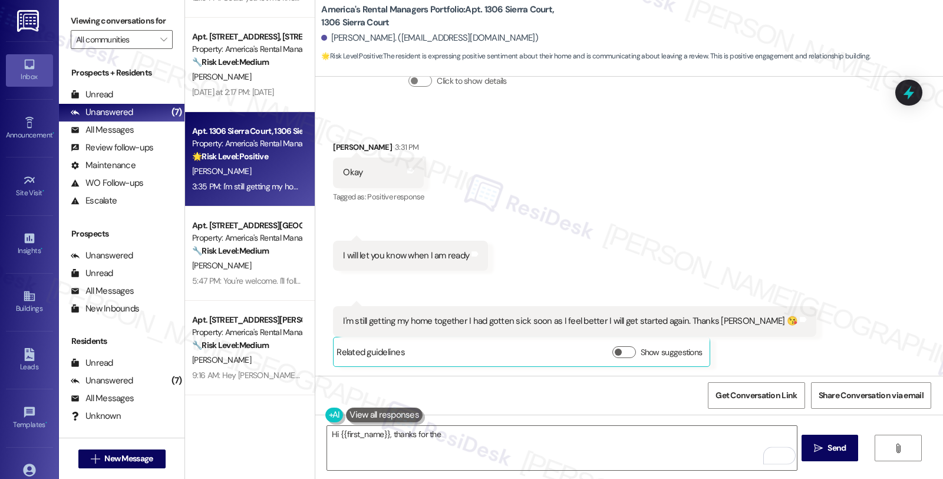
scroll to position [1029, 0]
type textarea "Hi {{first_name}}, thanks for the update! I'm happy to hear you're settling in.…"
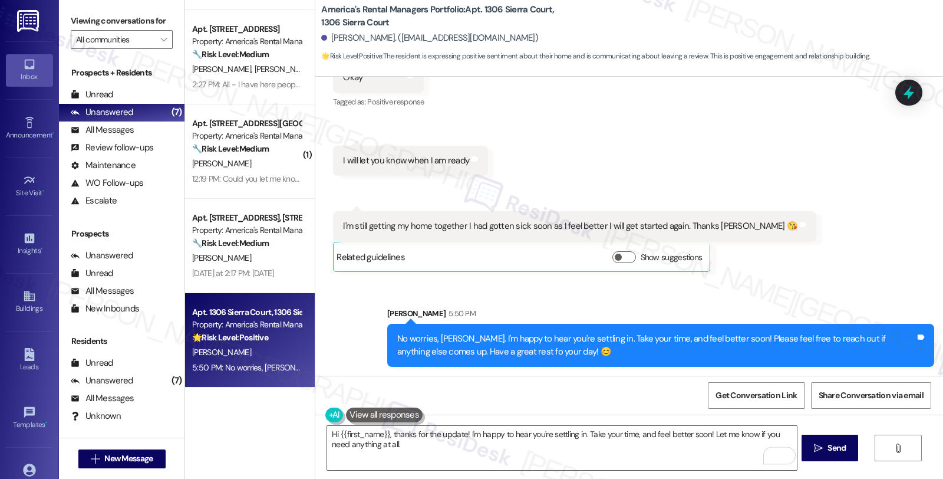
scroll to position [68, 0]
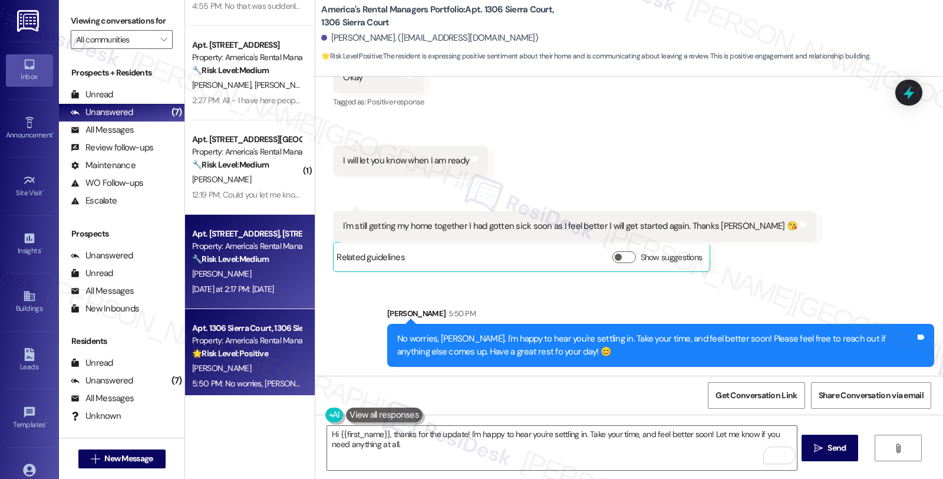
click at [258, 248] on div "Property: America's Rental Managers Portfolio" at bounding box center [246, 246] width 109 height 12
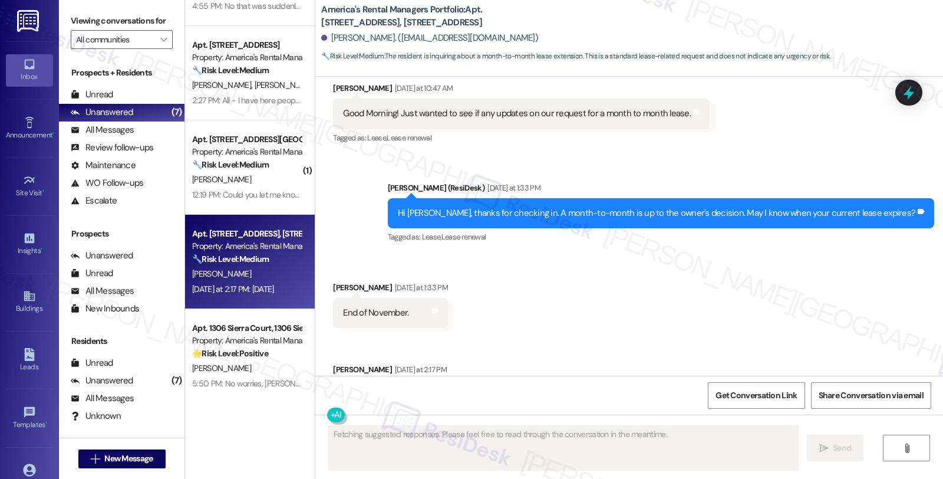
scroll to position [1358, 0]
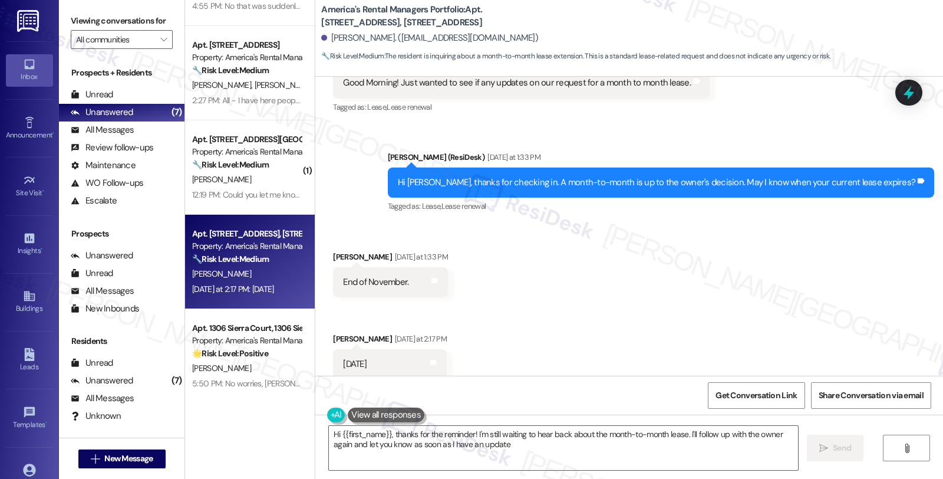
type textarea "Hi {{first_name}}, thanks for the reminder! I'm still waiting to hear back abou…"
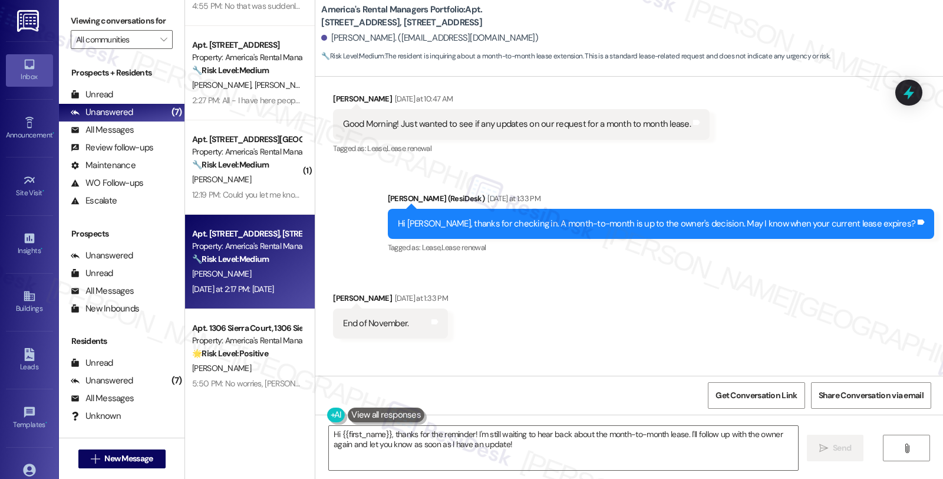
scroll to position [1292, 0]
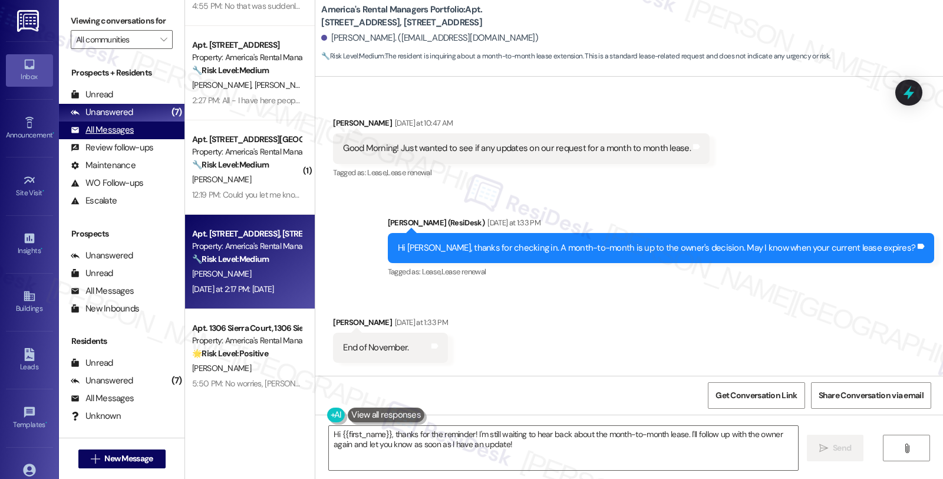
click at [124, 136] on div "All Messages" at bounding box center [102, 130] width 63 height 12
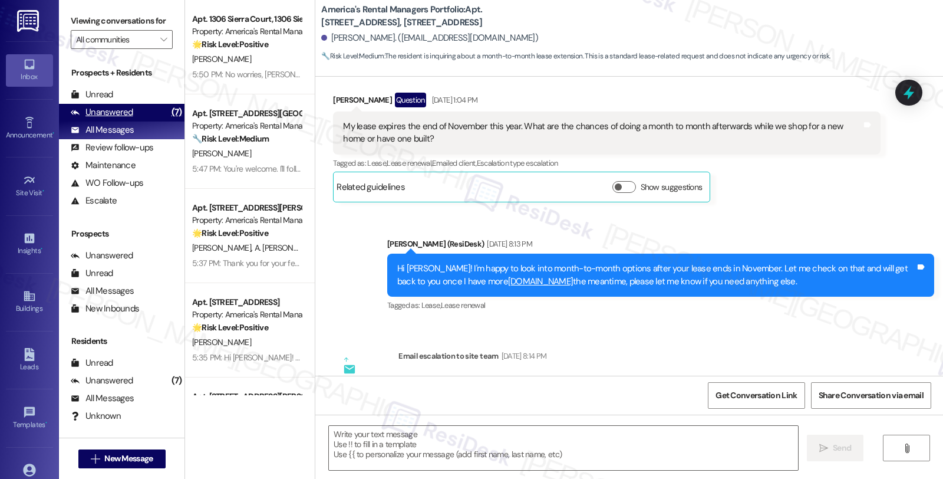
type textarea "Fetching suggested responses. Please feel free to read through the conversation…"
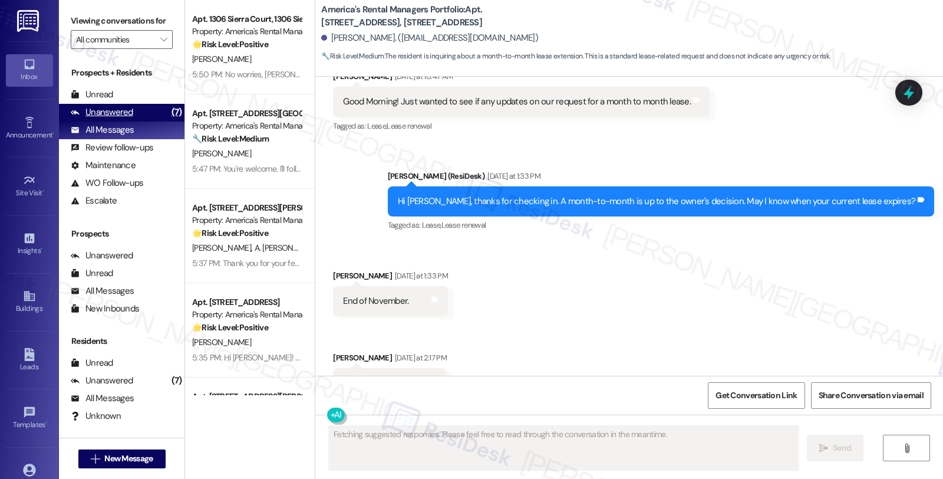
scroll to position [1358, 0]
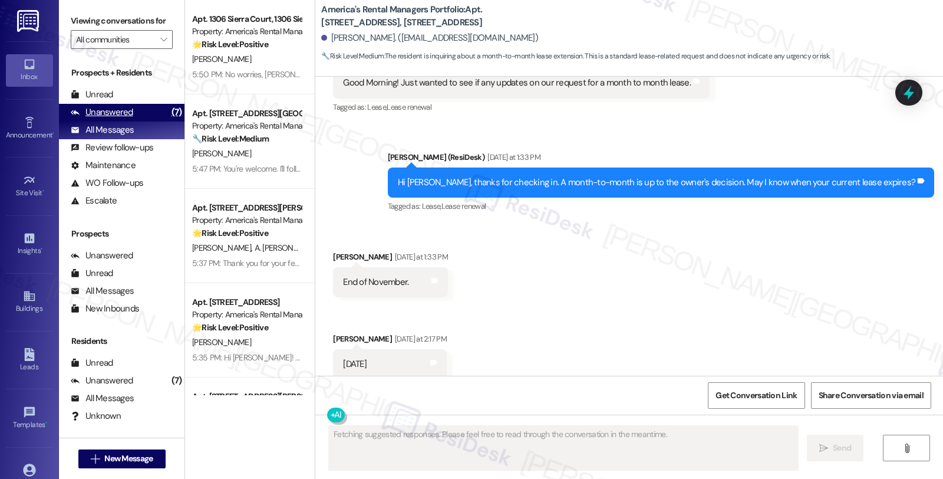
click at [126, 118] on div "Unanswered" at bounding box center [102, 112] width 62 height 12
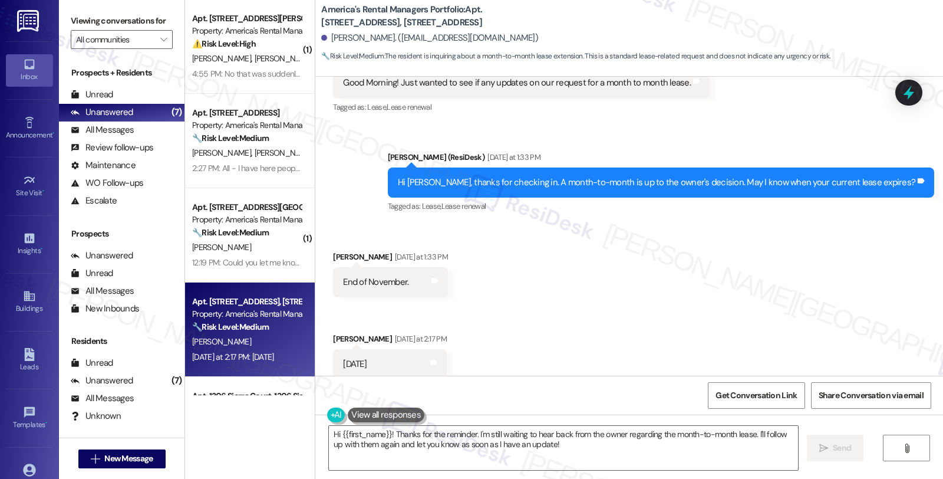
scroll to position [0, 0]
click at [818, 226] on div "Received via SMS Timothy Lundy Yesterday at 1:33 PM End of November. Tags and n…" at bounding box center [629, 306] width 628 height 164
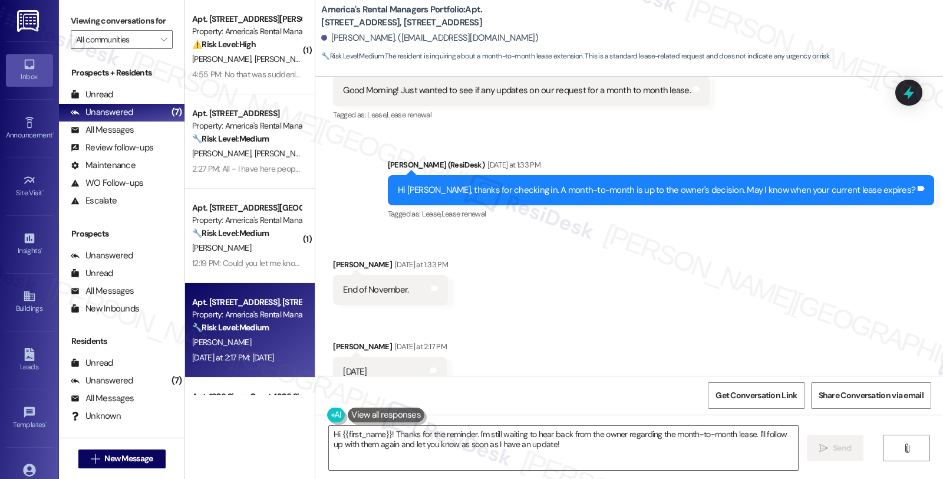
scroll to position [1358, 0]
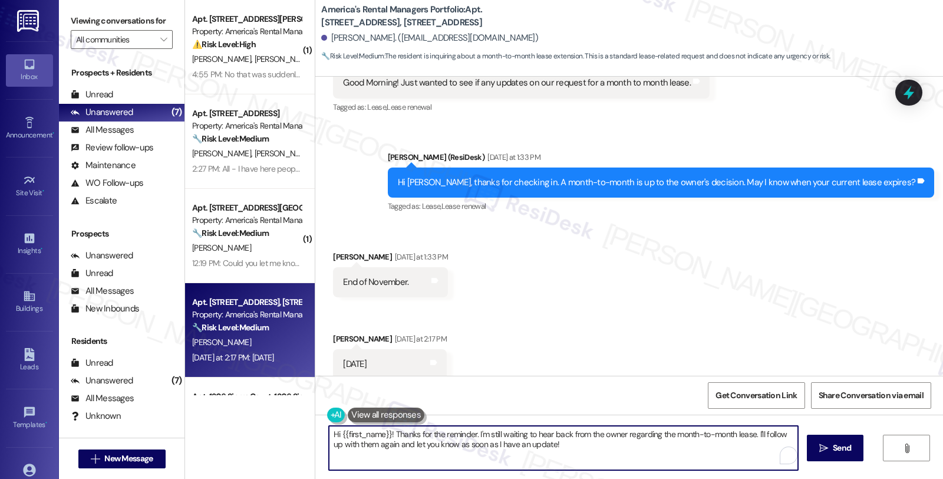
drag, startPoint x: 385, startPoint y: 433, endPoint x: 299, endPoint y: 432, distance: 86.1
click at [299, 432] on div "( 1 ) Apt. 3019 Massey Rd, Unit B, 3019 Massey Rd, Unit B Property: America's R…" at bounding box center [564, 239] width 758 height 479
click at [409, 432] on textarea "Thanks for the reminder. I'm still waiting to hear back from the owner regardin…" at bounding box center [561, 448] width 469 height 44
click at [745, 433] on textarea "Thanks for the reminder. I'll follow up to check if we have news about the stil…" at bounding box center [561, 448] width 469 height 44
click at [744, 434] on textarea "Thanks for the reminder. I'll follow up to check if we have news about the stil…" at bounding box center [561, 448] width 469 height 44
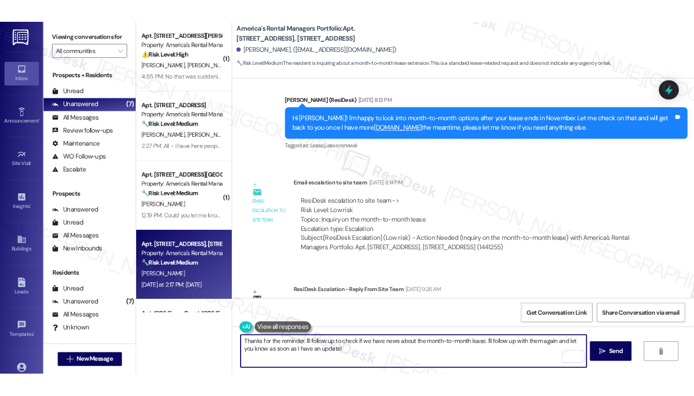
scroll to position [440, 0]
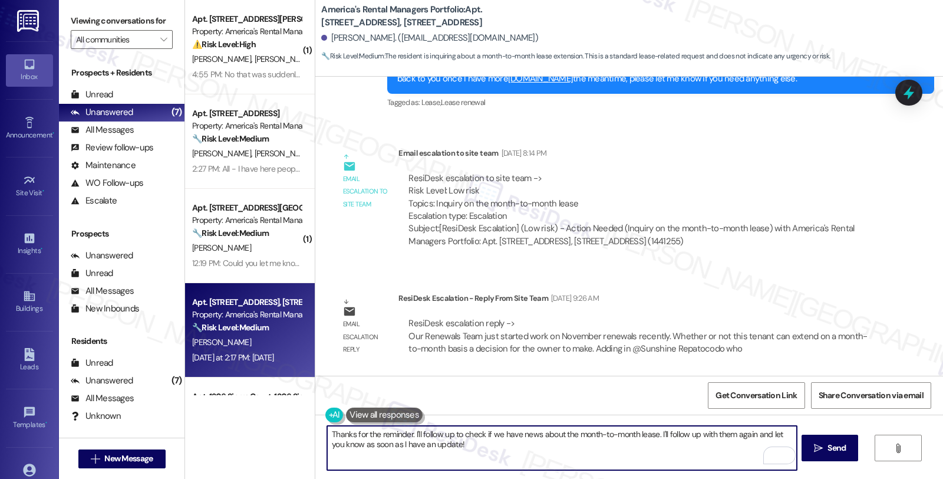
click at [652, 431] on textarea "Thanks for the reminder. I'll follow up to check if we have news about the mont…" at bounding box center [561, 448] width 469 height 44
drag, startPoint x: 670, startPoint y: 435, endPoint x: 681, endPoint y: 452, distance: 20.4
click at [681, 452] on textarea "Thanks for the reminder. I'll follow up to check if we have news about the mont…" at bounding box center [561, 448] width 469 height 44
type textarea "Thanks for the reminder. I'll follow up to check if we have news about the mont…"
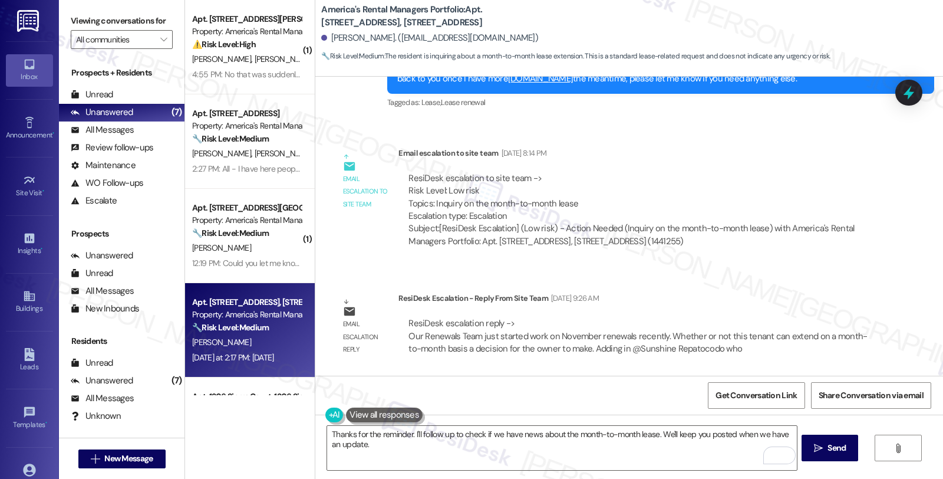
click at [617, 422] on div "Thanks for the reminder. I'll follow up to check if we have news about the mont…" at bounding box center [629, 458] width 628 height 88
click at [617, 431] on textarea "Thanks for the reminder. I'll follow up to check if we have news about the mont…" at bounding box center [561, 448] width 469 height 44
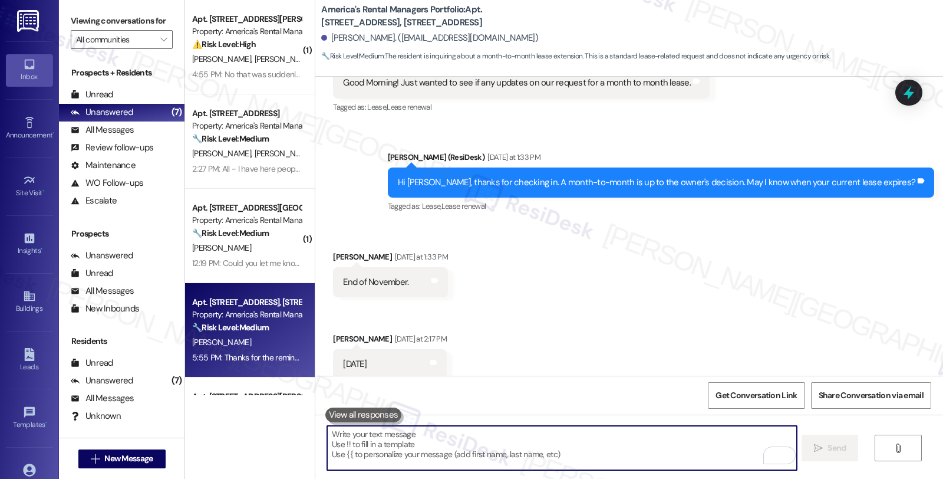
scroll to position [1452, 0]
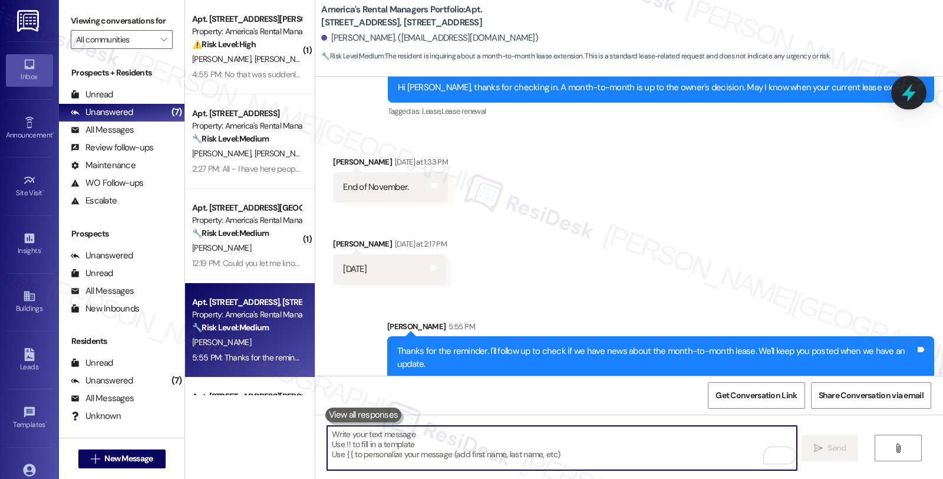
click at [911, 89] on icon at bounding box center [909, 93] width 20 height 20
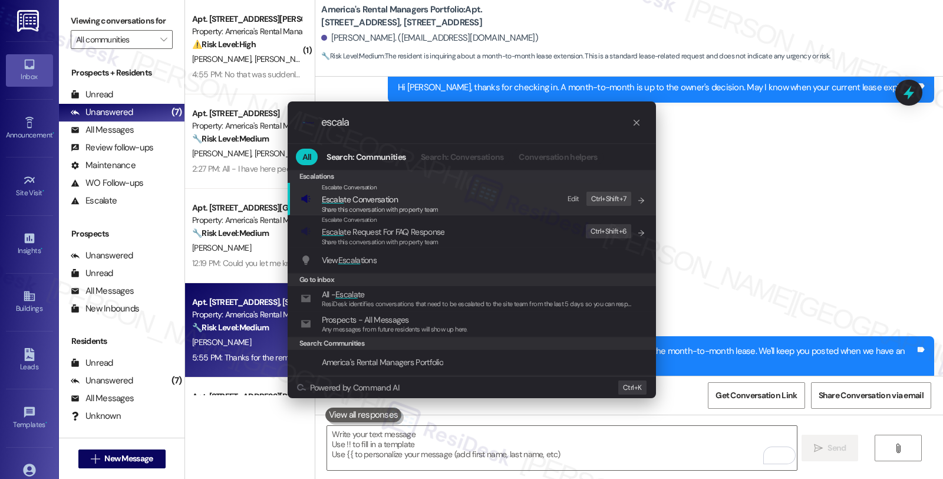
type input "escala"
click at [364, 203] on span "Escala te Conversation" at bounding box center [360, 199] width 76 height 11
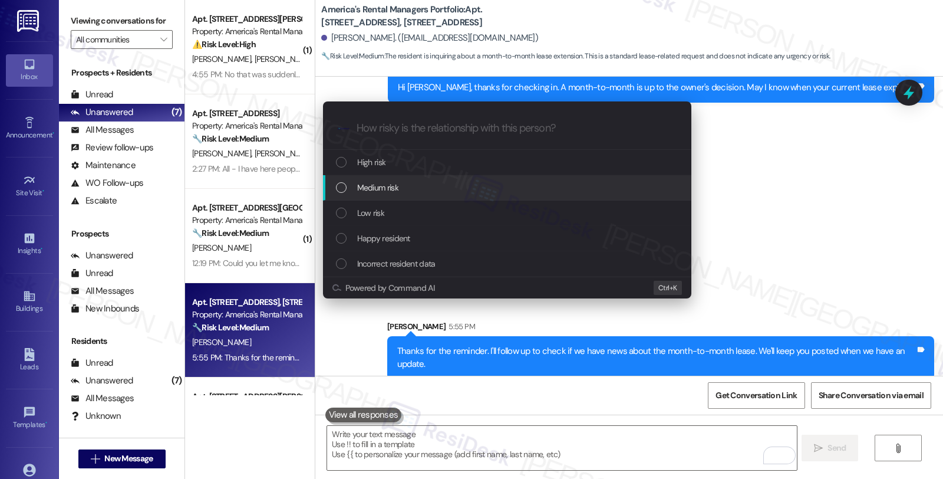
click at [367, 192] on span "Medium risk" at bounding box center [377, 187] width 41 height 13
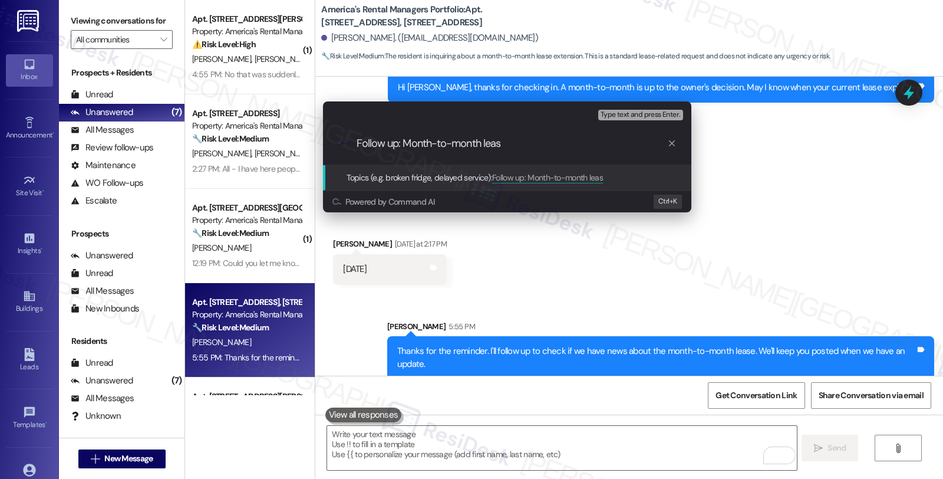
type input "Follow up: Month-to-month lease"
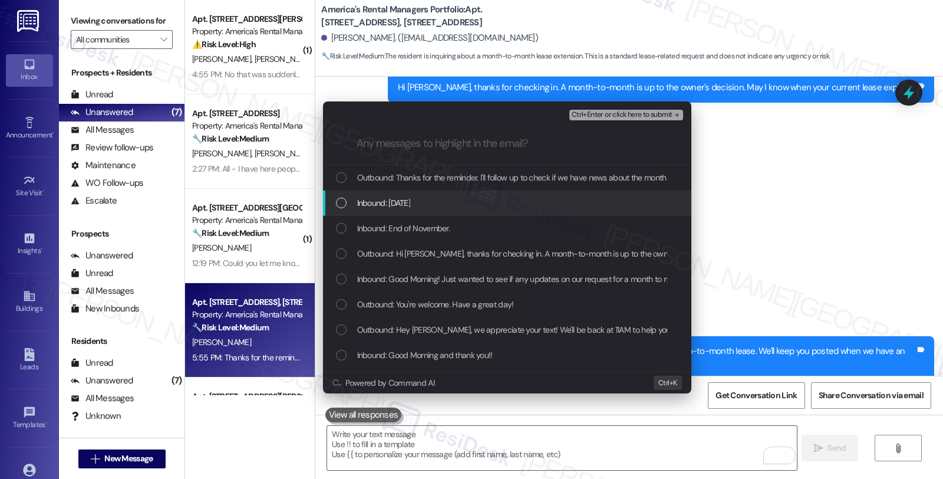
click at [390, 199] on span "Inbound: November 30th" at bounding box center [384, 202] width 54 height 13
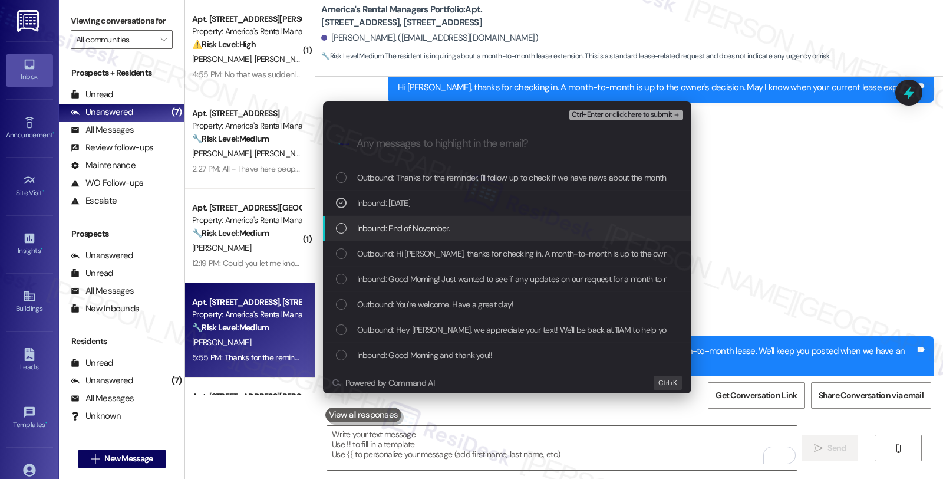
click at [390, 224] on span "Inbound: End of November." at bounding box center [403, 228] width 93 height 13
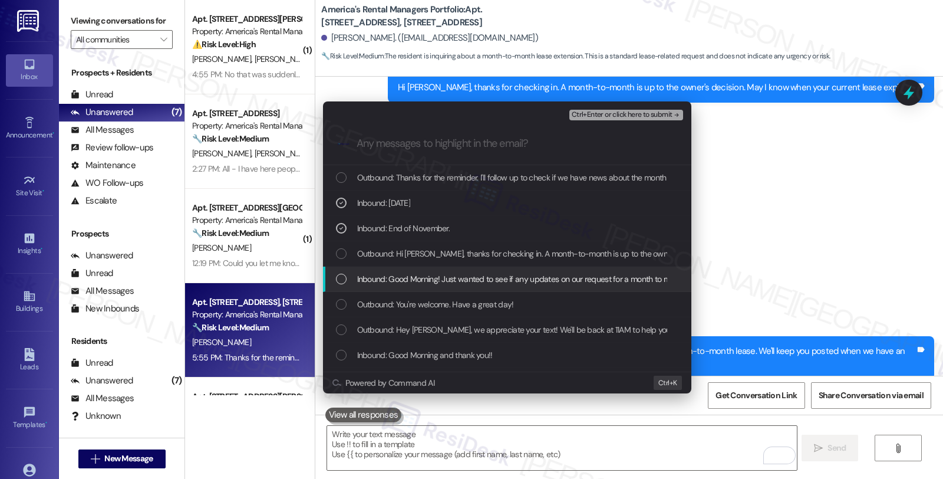
click at [394, 273] on span "Inbound: Good Morning! Just wanted to see if any updates on our request for a m…" at bounding box center [532, 278] width 350 height 13
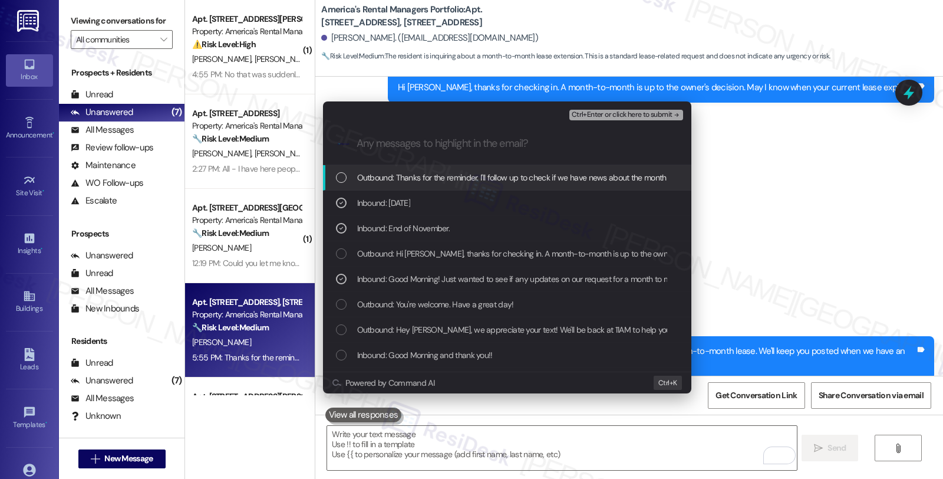
click at [613, 114] on span "Ctrl+Enter or click here to submit" at bounding box center [622, 115] width 101 height 8
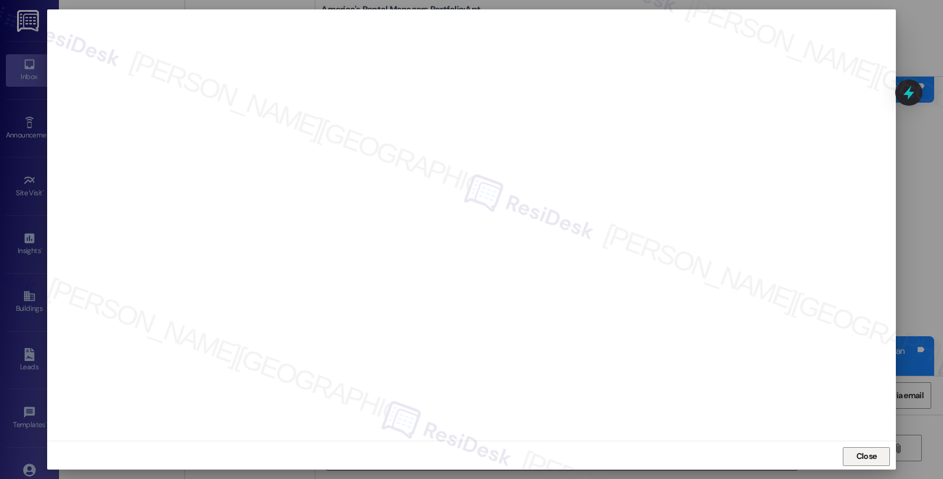
click at [877, 450] on span "Close" at bounding box center [866, 456] width 25 height 12
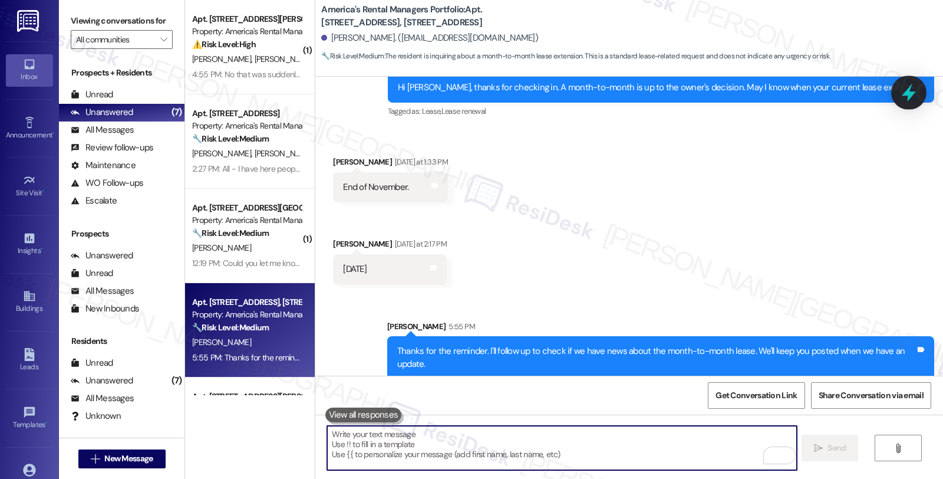
click at [917, 93] on icon at bounding box center [909, 93] width 20 height 20
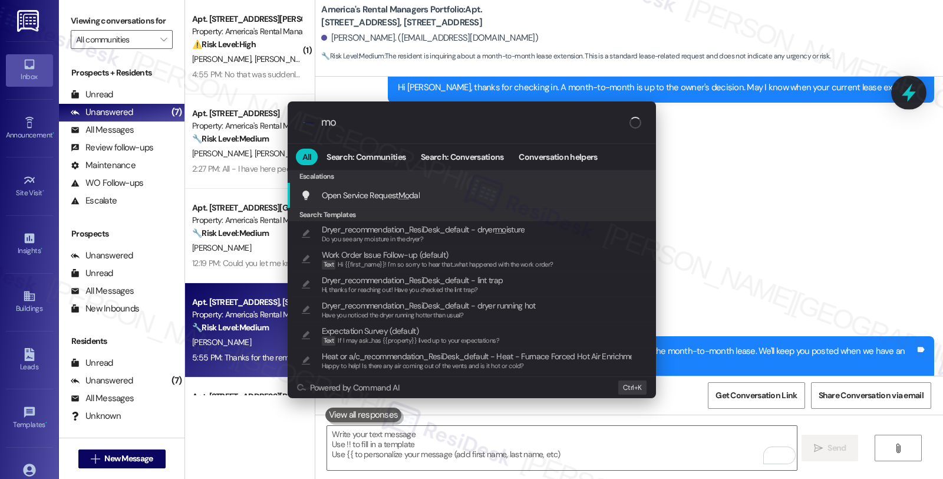
type input "m"
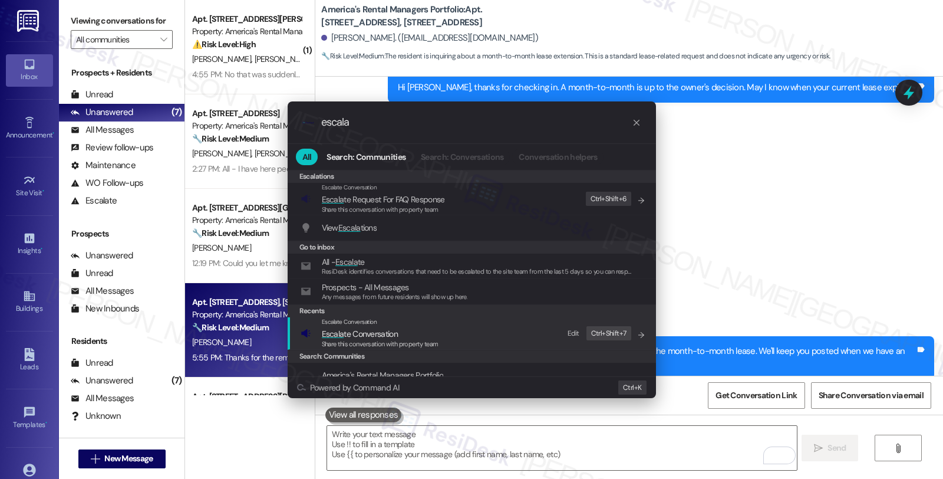
type input "escala"
click at [376, 333] on span "Escala te Conversation" at bounding box center [360, 333] width 76 height 11
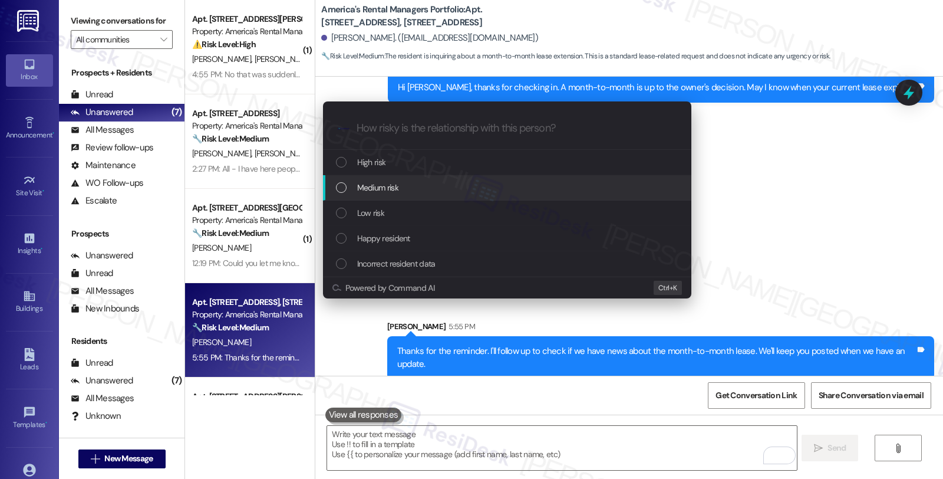
click at [420, 189] on div "Medium risk" at bounding box center [508, 187] width 345 height 13
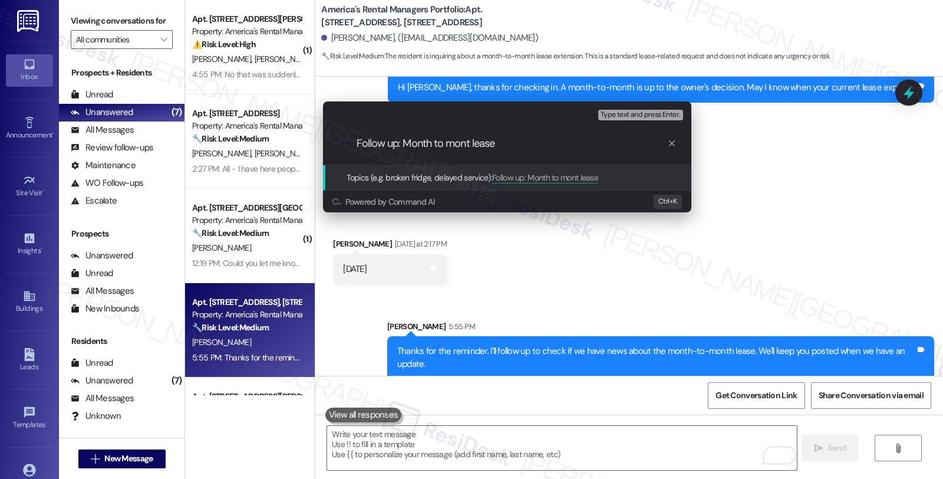
click at [467, 145] on input "Follow up: Month to mont lease" at bounding box center [512, 143] width 311 height 12
click at [468, 144] on input "Follow up: Month to mont lease" at bounding box center [512, 143] width 311 height 12
drag, startPoint x: 522, startPoint y: 143, endPoint x: 308, endPoint y: 144, distance: 213.4
click at [308, 144] on div "Escalate Conversation Medium risk Topics (e.g. broken fridge, delayed service) …" at bounding box center [507, 157] width 398 height 134
click at [432, 145] on input "Follow up: Month to month lease" at bounding box center [512, 143] width 311 height 12
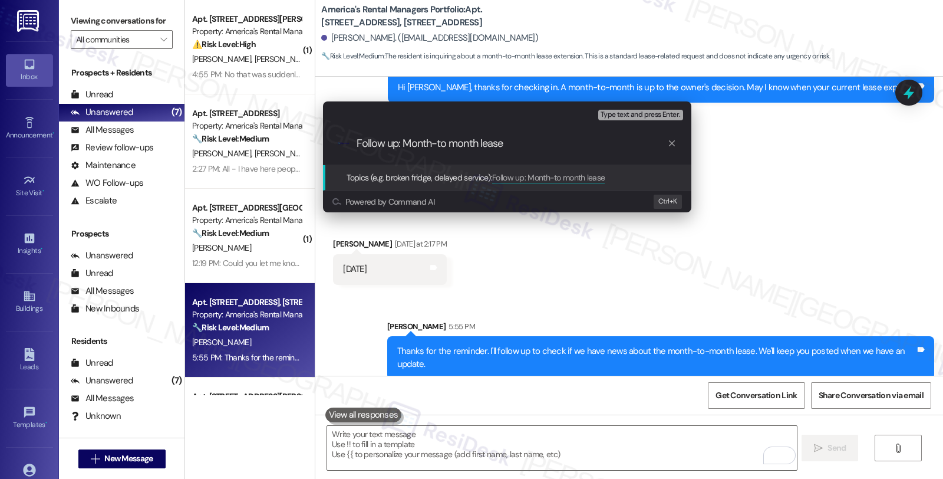
click at [447, 141] on input "Follow up: Month-to month lease" at bounding box center [512, 143] width 311 height 12
type input "Follow up: Month-to-month lease"
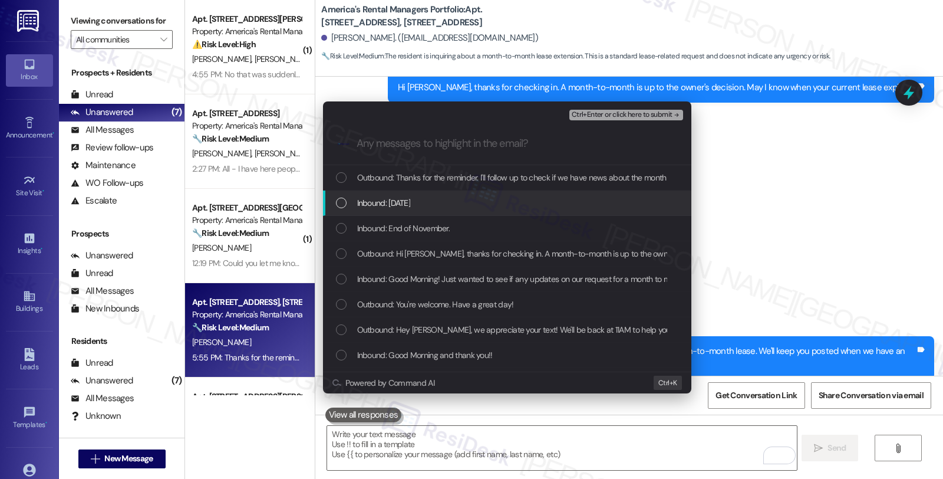
click at [410, 210] on div "Inbound: November 30th" at bounding box center [507, 202] width 368 height 25
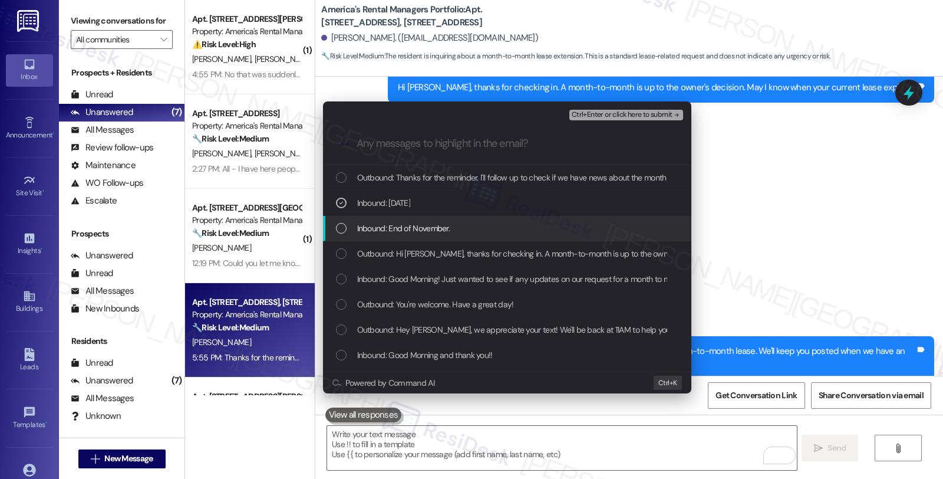
click at [407, 227] on span "Inbound: End of November." at bounding box center [403, 228] width 93 height 13
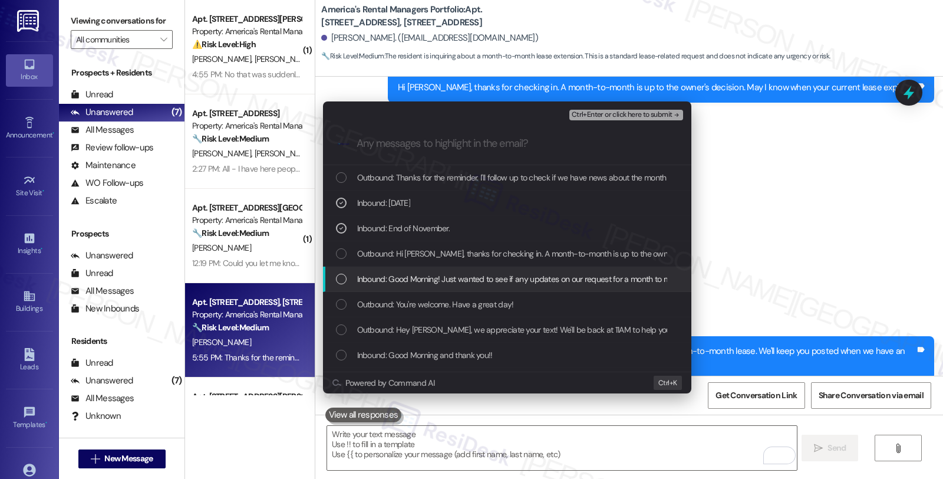
click at [419, 279] on span "Inbound: Good Morning! Just wanted to see if any updates on our request for a m…" at bounding box center [532, 278] width 350 height 13
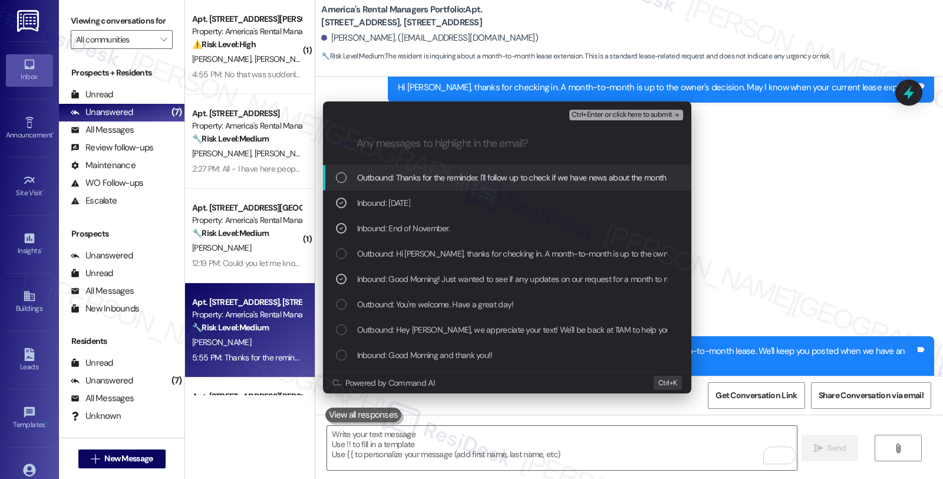
click at [639, 111] on span "Ctrl+Enter or click here to submit" at bounding box center [622, 115] width 101 height 8
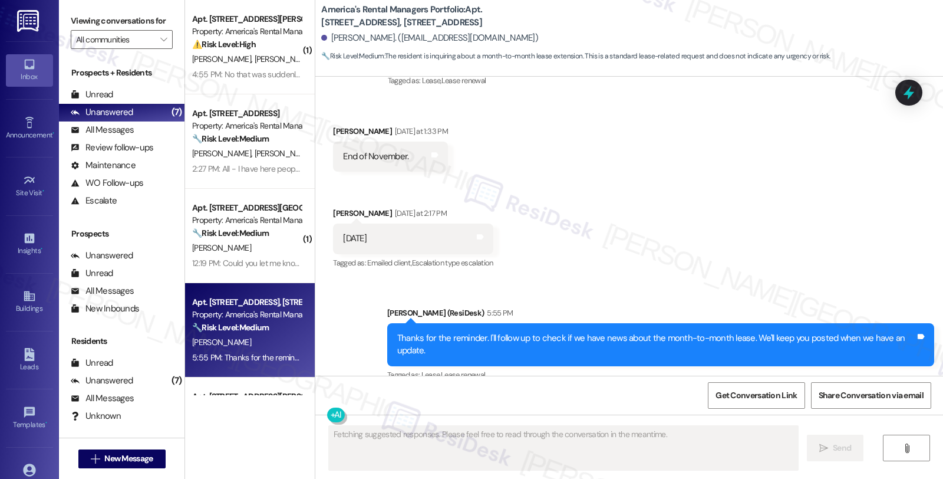
scroll to position [1487, 0]
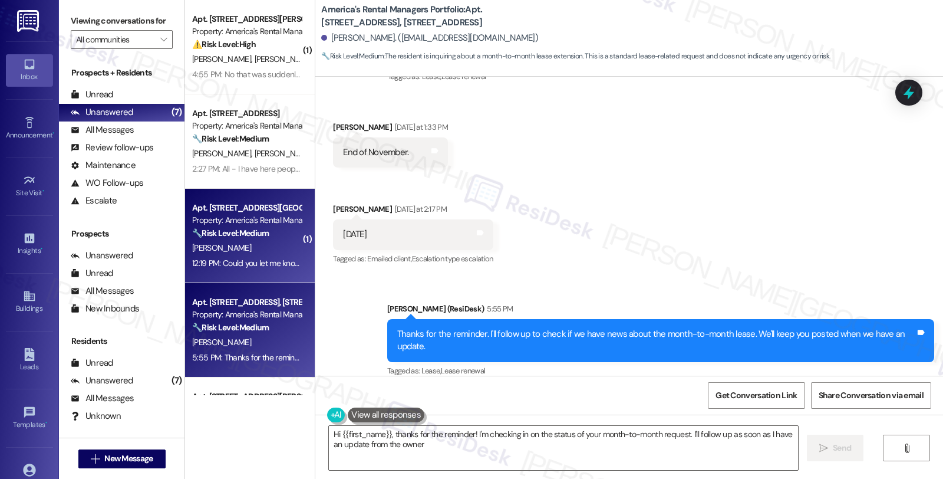
type textarea "Hi {{first_name}}, thanks for the reminder! I'm checking in on the status of yo…"
click at [231, 226] on div "Property: America's Rental Managers Portfolio" at bounding box center [246, 220] width 109 height 12
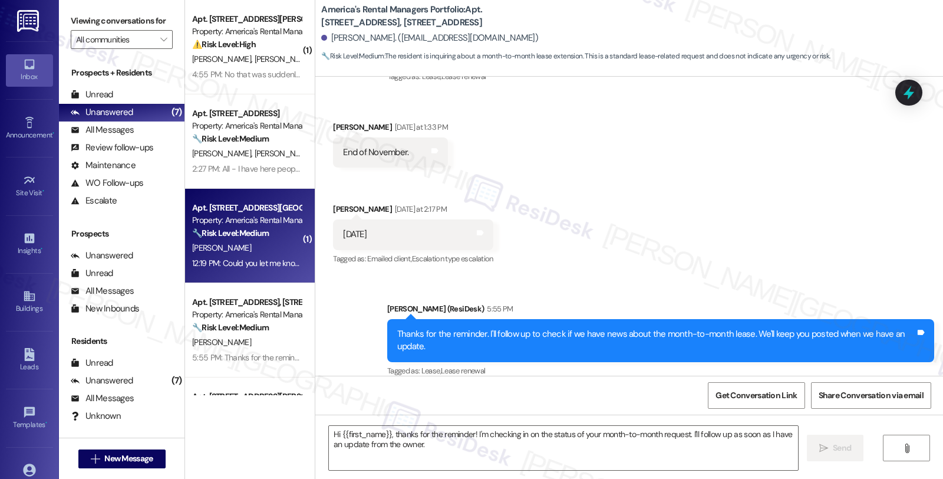
type textarea "Fetching suggested responses. Please feel free to read through the conversation…"
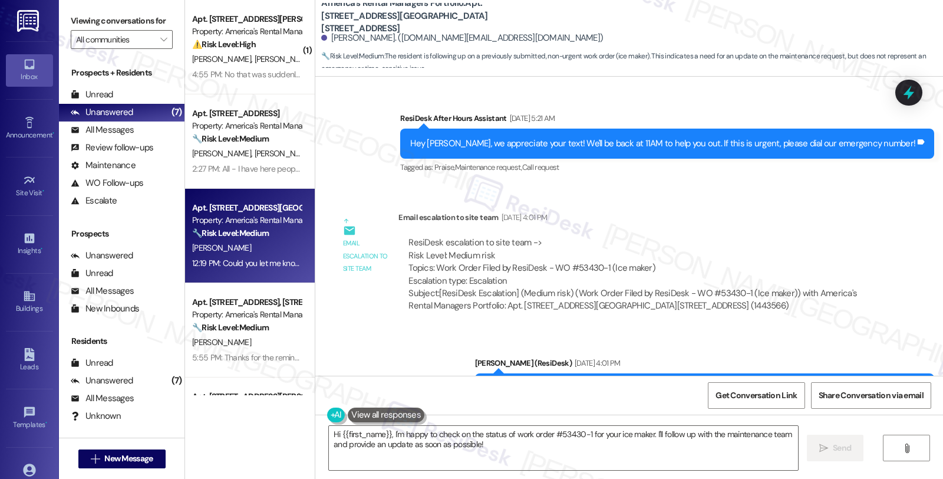
scroll to position [1305, 0]
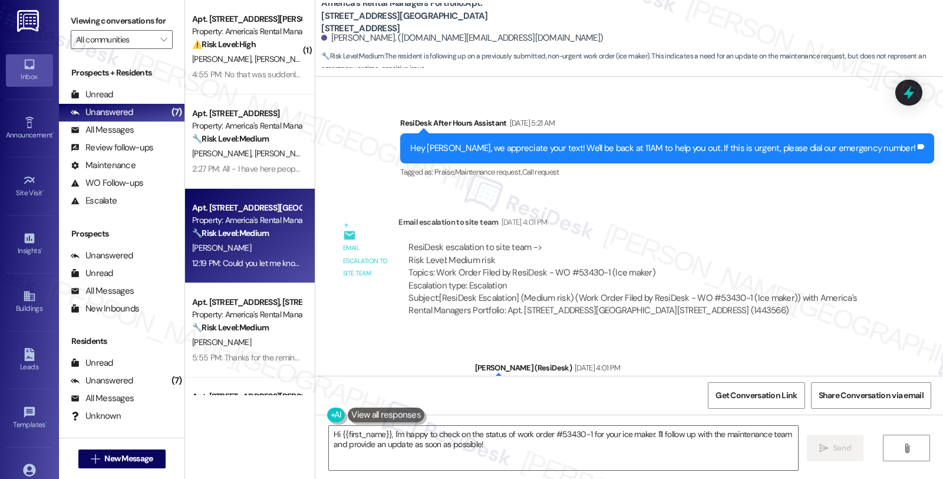
click at [579, 275] on div "ResiDesk escalation to site team -> Risk Level: Medium risk Topics: Work Order …" at bounding box center [639, 266] width 462 height 51
copy div "David Johnston"
drag, startPoint x: 319, startPoint y: 37, endPoint x: 379, endPoint y: 41, distance: 59.7
click at [379, 41] on div "David Johnston. (david1130.dj@gmail.com)" at bounding box center [462, 38] width 282 height 12
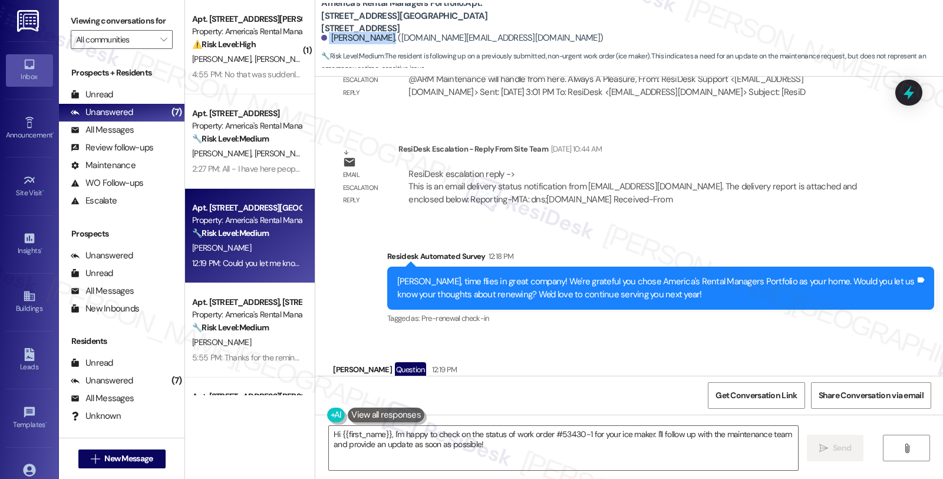
scroll to position [2030, 0]
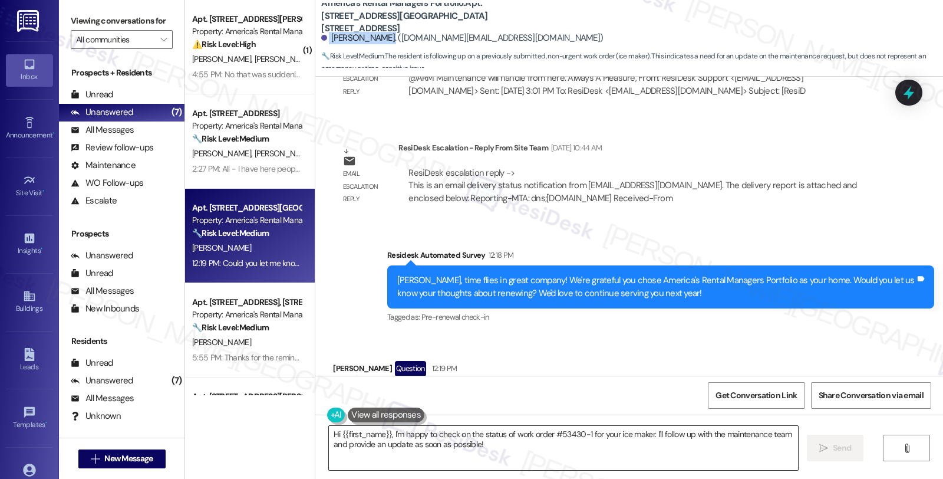
click at [387, 432] on textarea "Hi {{first_name}}, I'm happy to check on the status of work order #53430-1 for …" at bounding box center [563, 448] width 469 height 44
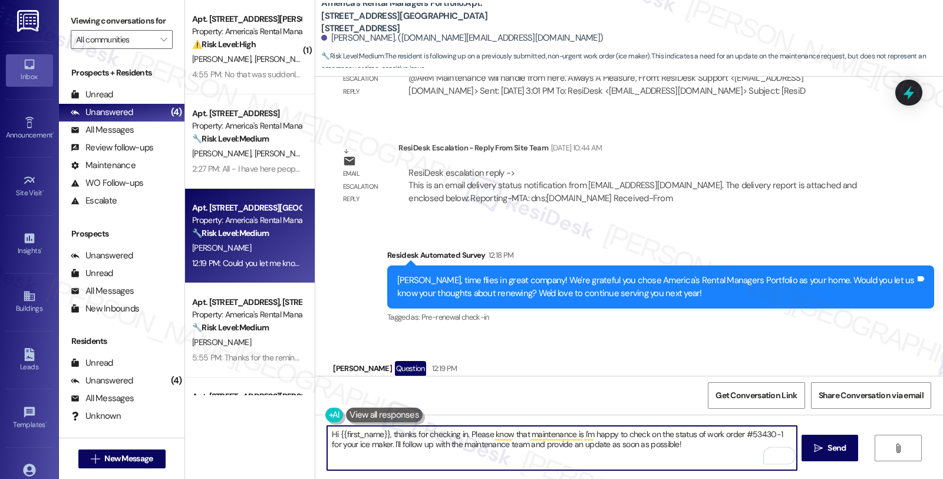
click at [463, 434] on textarea "Hi {{first_name}}, thanks for checking in. Please know that maintenance is I'm …" at bounding box center [561, 448] width 469 height 44
paste textarea "David Johnston"
type textarea "Hi {{first_name}}, thanks for checking in. I see work order David JohnstonPleas…"
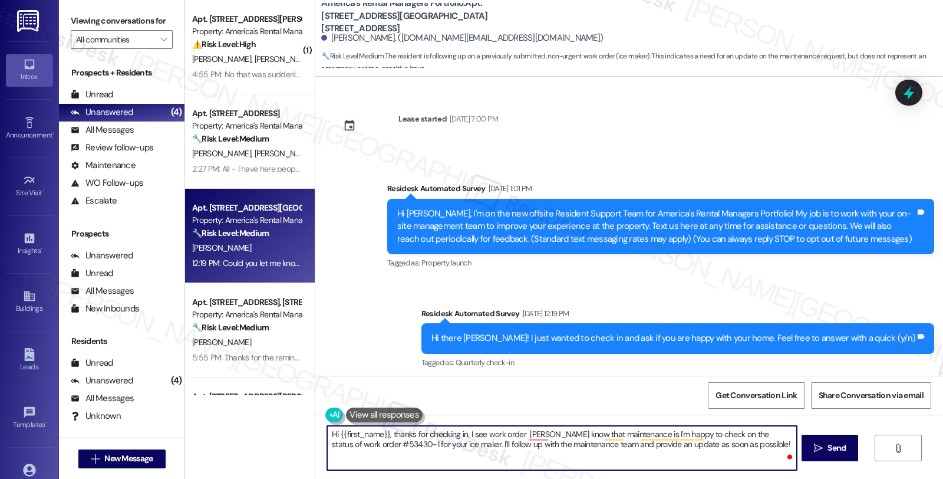
scroll to position [2030, 0]
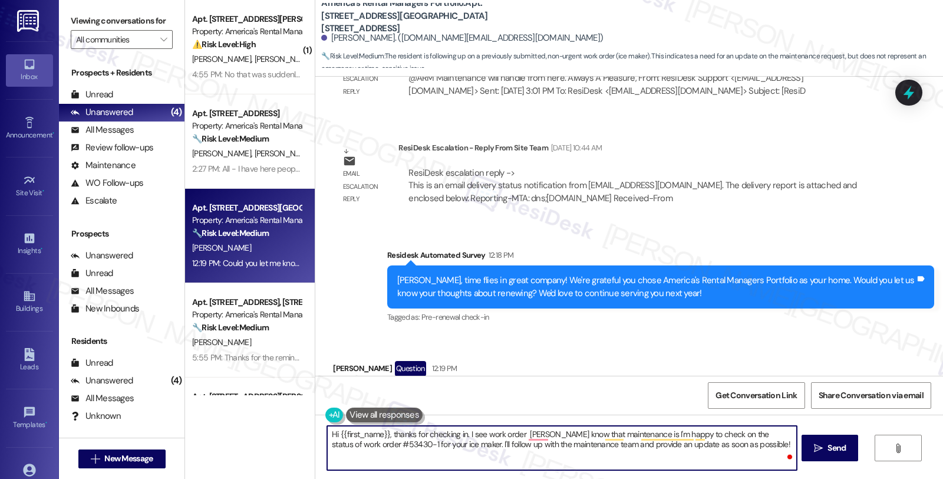
click at [516, 433] on textarea "Hi {{first_name}}, thanks for checking in. I see work order David JohnstonPleas…" at bounding box center [561, 448] width 469 height 44
paste textarea "#53430-1"
click at [781, 434] on textarea "Hi {{first_name}}, thanks for checking in. I see work order #53430-1 for the ic…" at bounding box center [561, 448] width 469 height 44
click at [467, 451] on textarea "Hi {{first_name}}, thanks for checking in. I see work order #53430-1 for the ic…" at bounding box center [561, 448] width 469 height 44
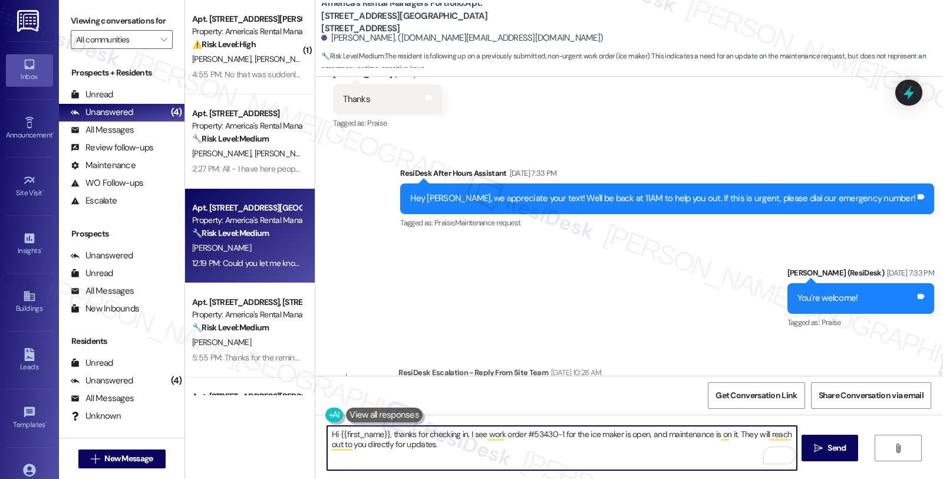
scroll to position [1436, 0]
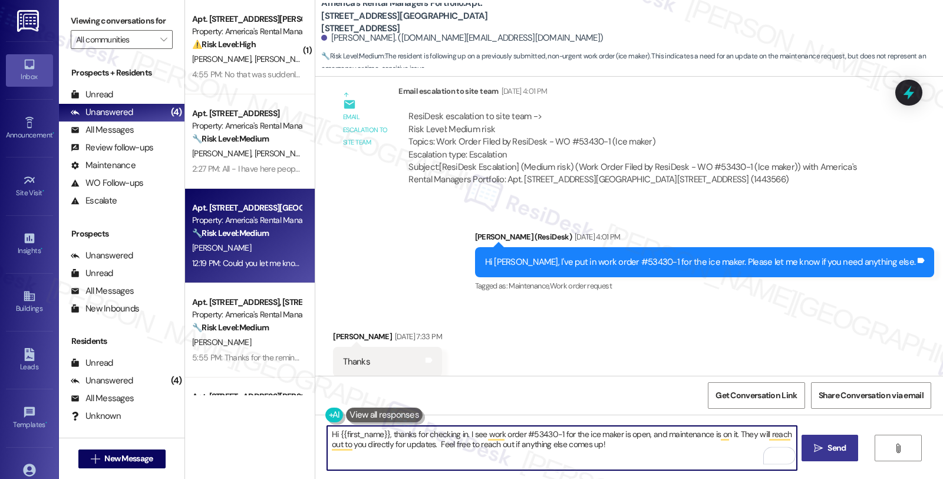
type textarea "Hi {{first_name}}, thanks for checking in. I see work order #53430-1 for the ic…"
click at [816, 451] on icon "" at bounding box center [818, 447] width 9 height 9
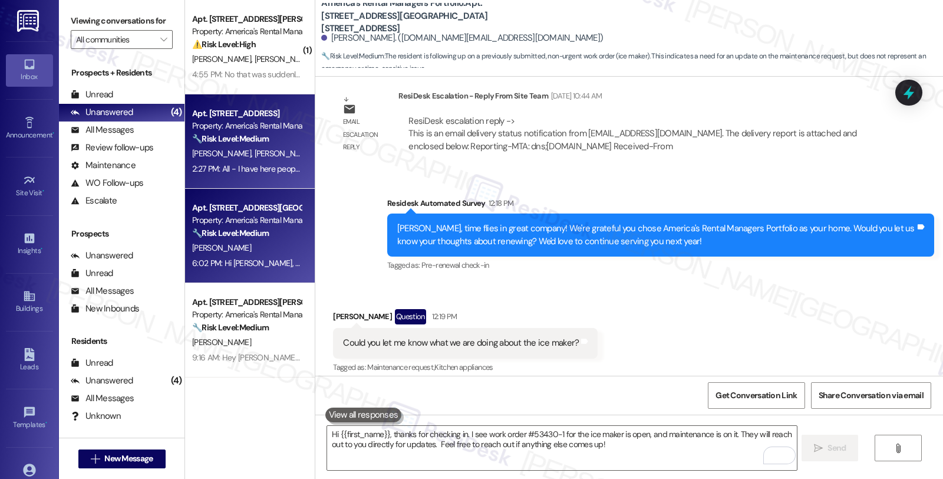
scroll to position [2090, 0]
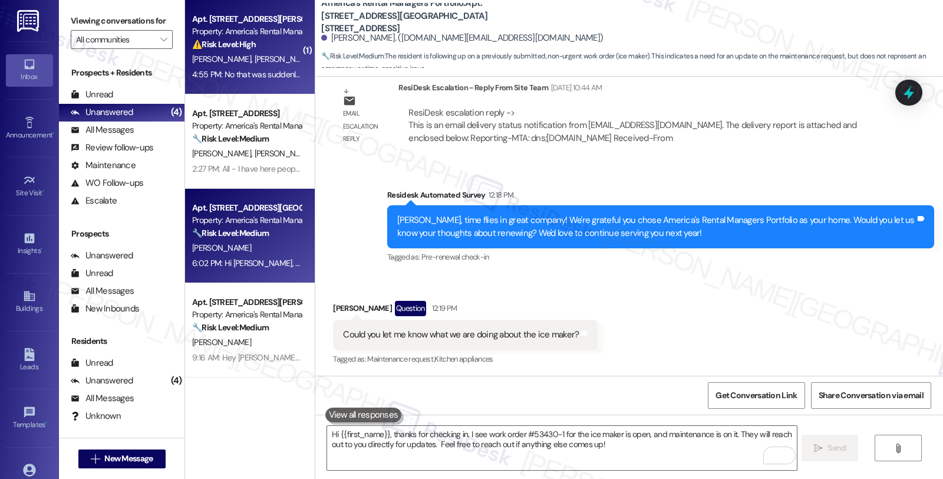
click at [279, 18] on div "Apt. 3019 Massey Rd, Unit B, 3019 Massey Rd, Unit B" at bounding box center [246, 19] width 109 height 12
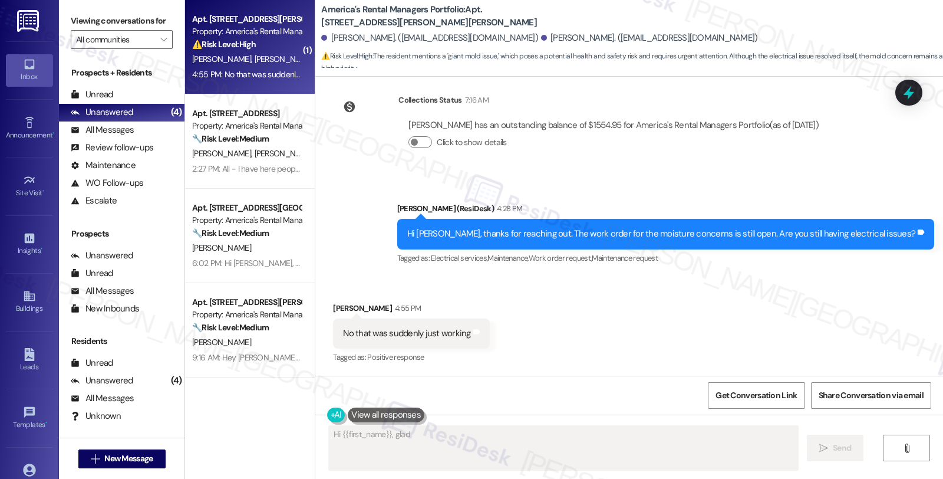
scroll to position [778, 0]
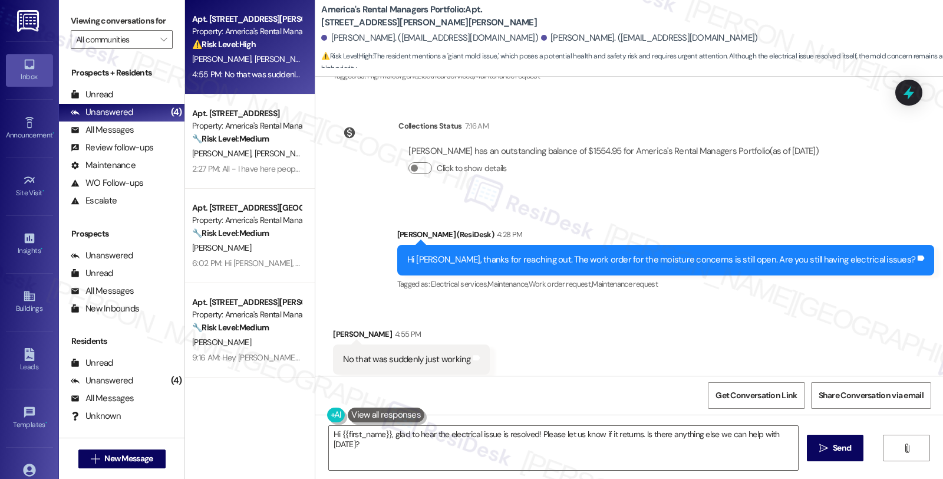
click at [746, 301] on div "Received via SMS Ray Graves 4:55 PM No that was suddenly just working Tags and …" at bounding box center [629, 351] width 628 height 100
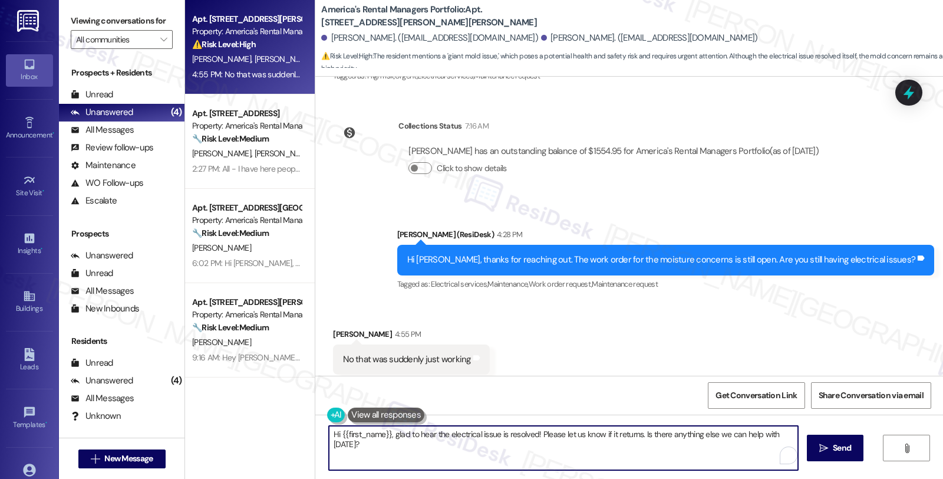
drag, startPoint x: 390, startPoint y: 431, endPoint x: 325, endPoint y: 430, distance: 64.8
click at [329, 430] on textarea "Hi {{first_name}}, glad to hear the electrical issue is resolved! Please let us…" at bounding box center [563, 448] width 469 height 44
drag, startPoint x: 572, startPoint y: 435, endPoint x: 897, endPoint y: 433, distance: 324.8
click at [897, 433] on div "Glad to hear the electrical issue is resolved! Please let us know if it returns…" at bounding box center [629, 458] width 628 height 88
click at [496, 433] on textarea "Glad to hear the electrical issue is resolved! Please let us know if it returns…" at bounding box center [561, 448] width 469 height 44
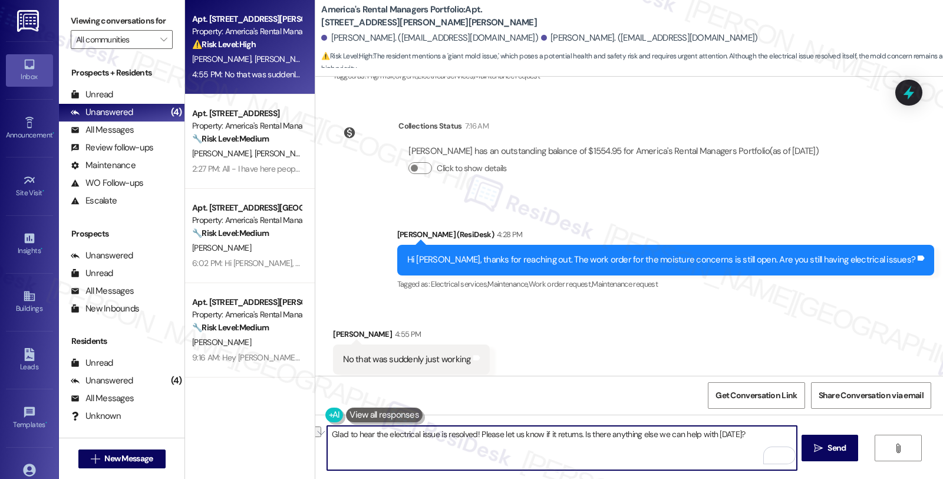
drag, startPoint x: 496, startPoint y: 433, endPoint x: 942, endPoint y: 433, distance: 446.2
click at [942, 433] on div "Glad to hear the electrical issue is resolved! Please let us know if it returns…" at bounding box center [629, 458] width 628 height 88
click at [475, 435] on textarea "Glad to hear the electrical issue is resolved! Please let us know if it returns…" at bounding box center [561, 448] width 469 height 44
click at [473, 429] on textarea "Glad to hear the electrical issue is resolved! Should you" at bounding box center [561, 448] width 469 height 44
click at [541, 433] on textarea "Glad to hear the electrical issue is resolved! Please feel free to rach out if …" at bounding box center [561, 448] width 469 height 44
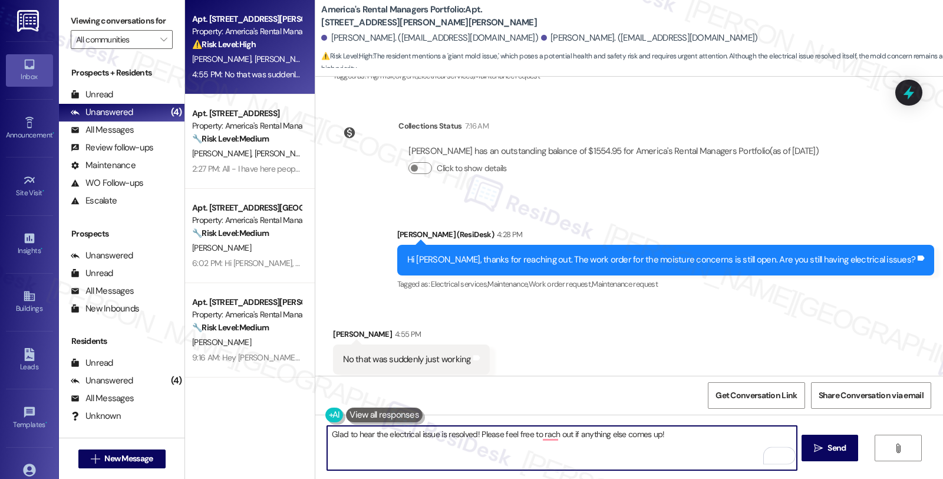
type textarea "Glad to hear the electrical issue is resolved! Please feel free to reach out if…"
click at [639, 443] on textarea "Glad to hear the electrical issue is resolved! Please feel free to reach out if…" at bounding box center [561, 448] width 469 height 44
click at [621, 437] on textarea "Glad to hear the electrical issue is resolved! Please feel free to reach out if…" at bounding box center [561, 448] width 469 height 44
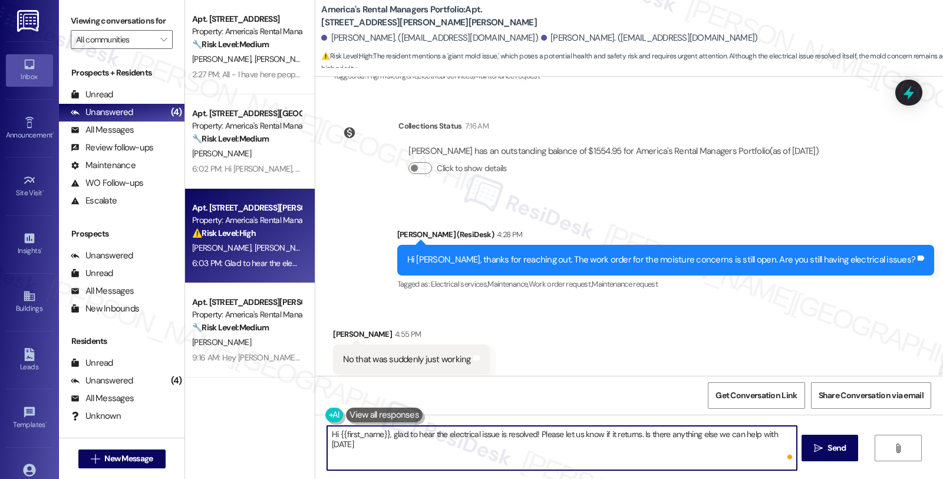
type textarea "Hi {{first_name}}, glad to hear the electrical issue is resolved! Please let us…"
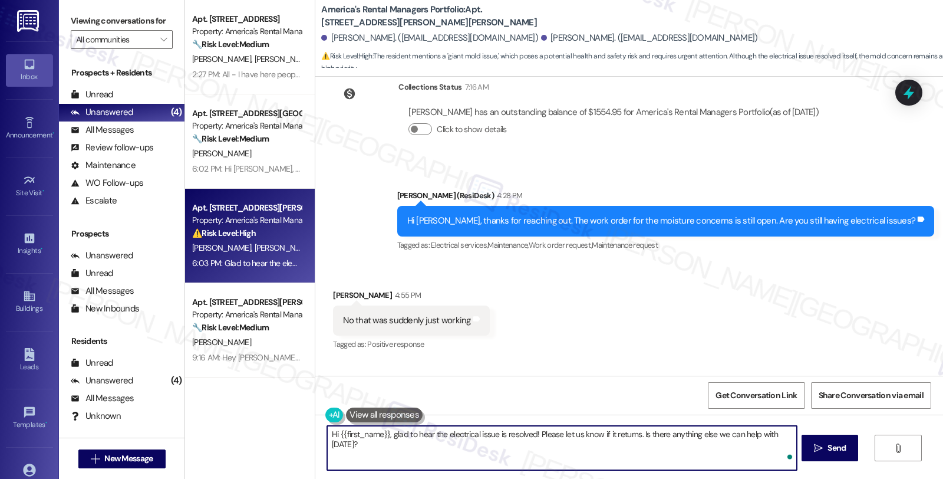
scroll to position [859, 0]
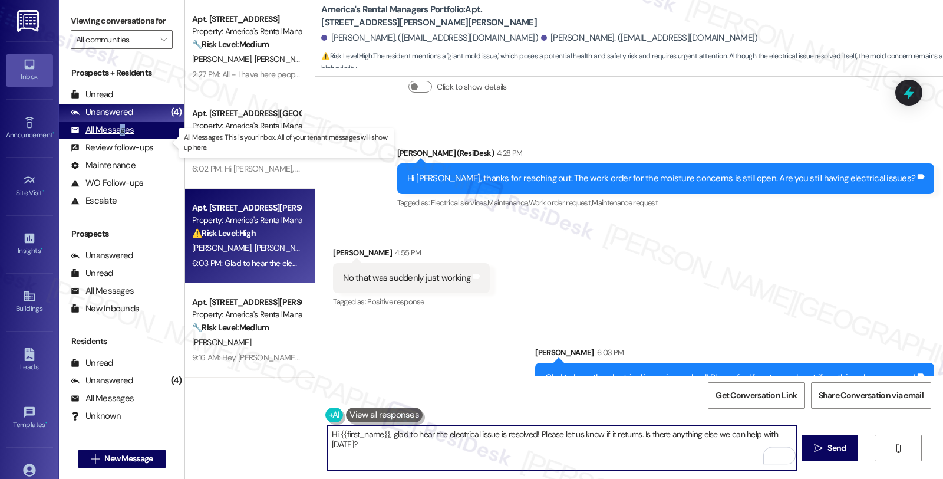
click at [121, 136] on div "All Messages" at bounding box center [102, 130] width 63 height 12
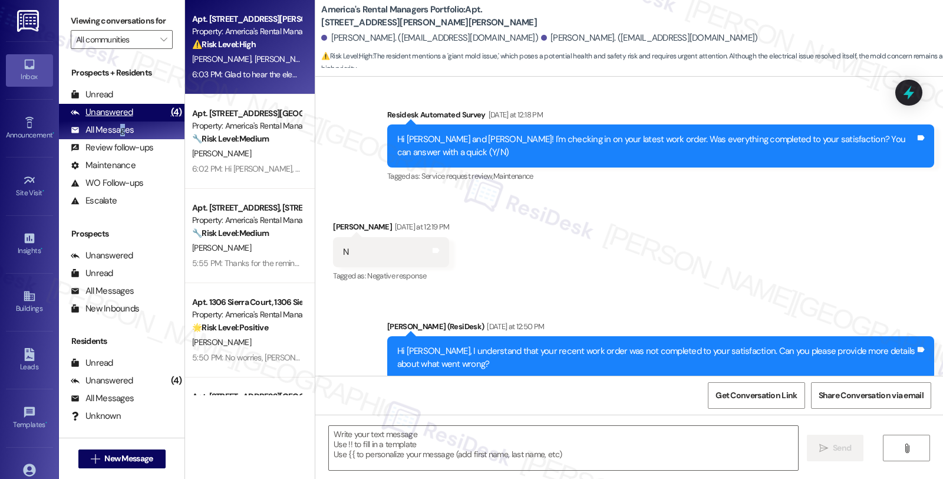
type textarea "Fetching suggested responses. Please feel free to read through the conversation…"
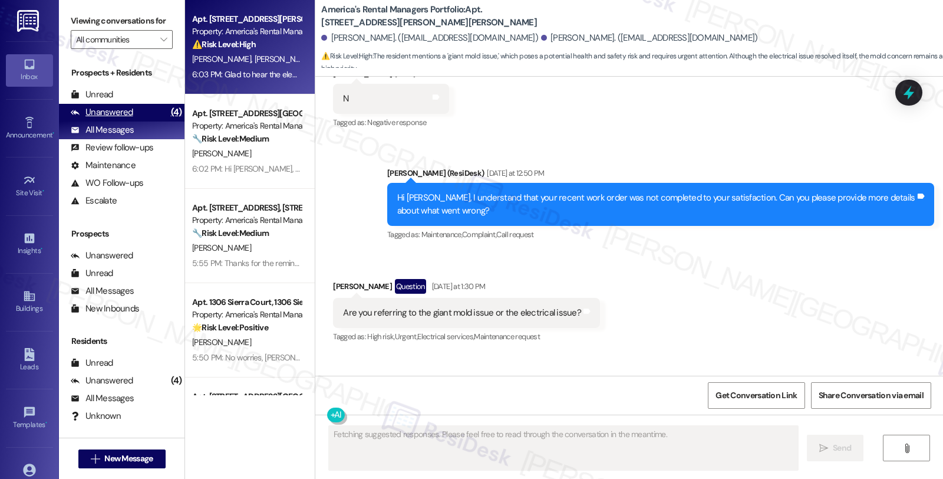
click at [108, 118] on div "Unanswered" at bounding box center [102, 112] width 62 height 12
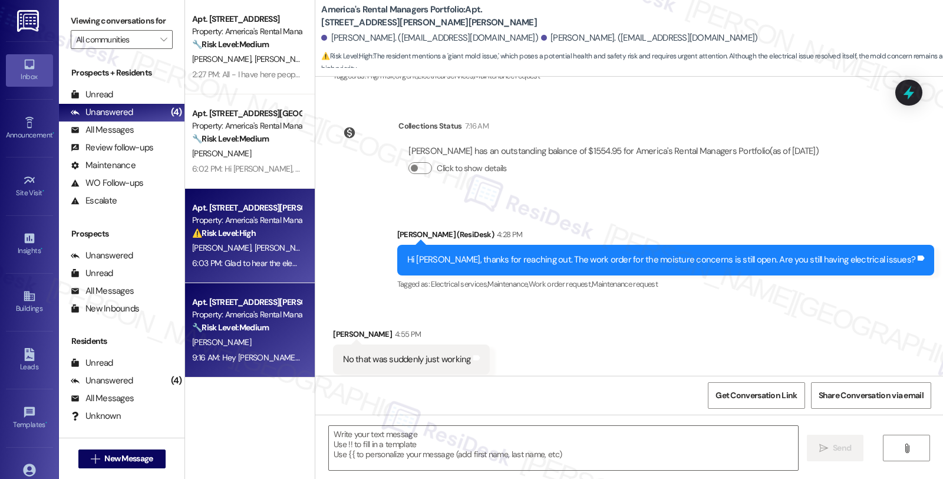
click at [256, 325] on strong "🔧 Risk Level: Medium" at bounding box center [230, 327] width 77 height 11
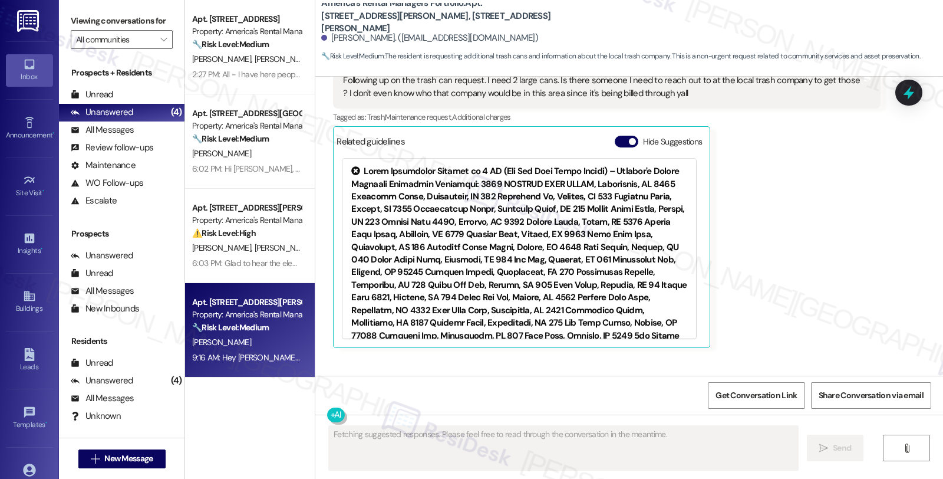
scroll to position [2799, 0]
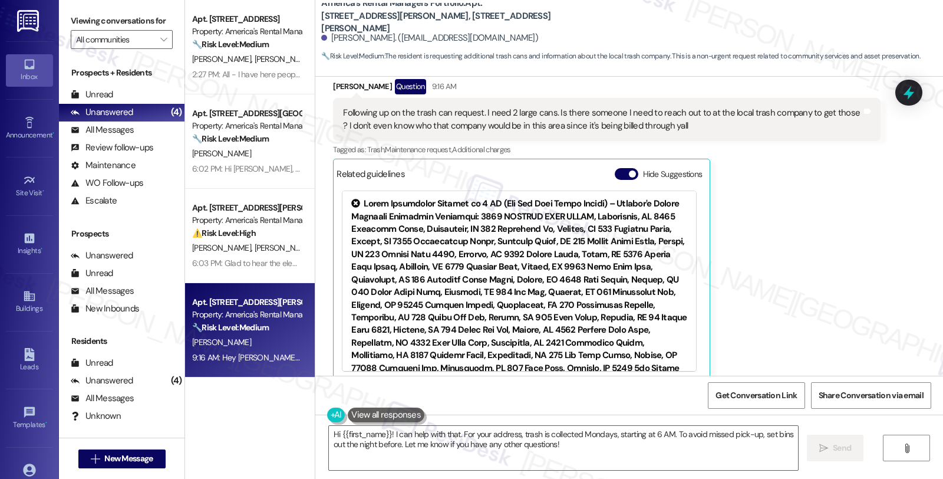
drag, startPoint x: 895, startPoint y: 224, endPoint x: 857, endPoint y: 230, distance: 38.3
click at [895, 224] on div "Received via SMS Starla Honea Question 9:16 AM Following up on the trash can re…" at bounding box center [629, 220] width 628 height 336
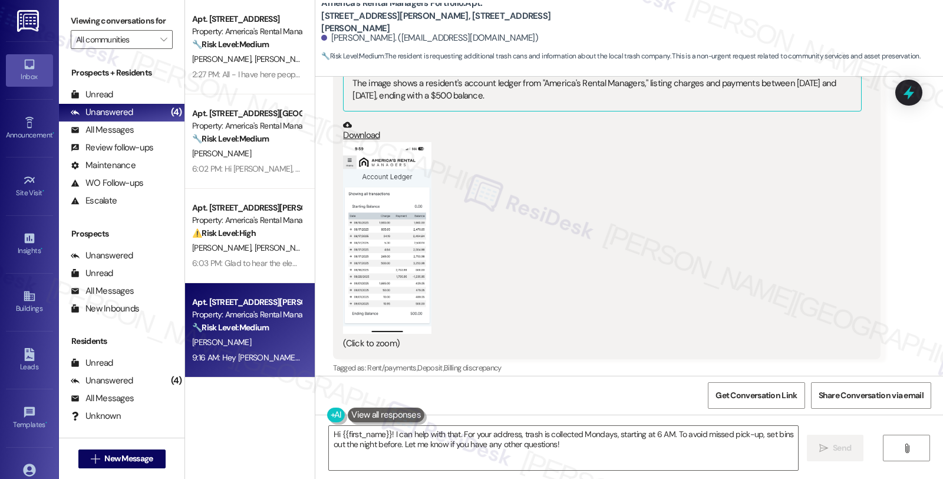
scroll to position [1424, 0]
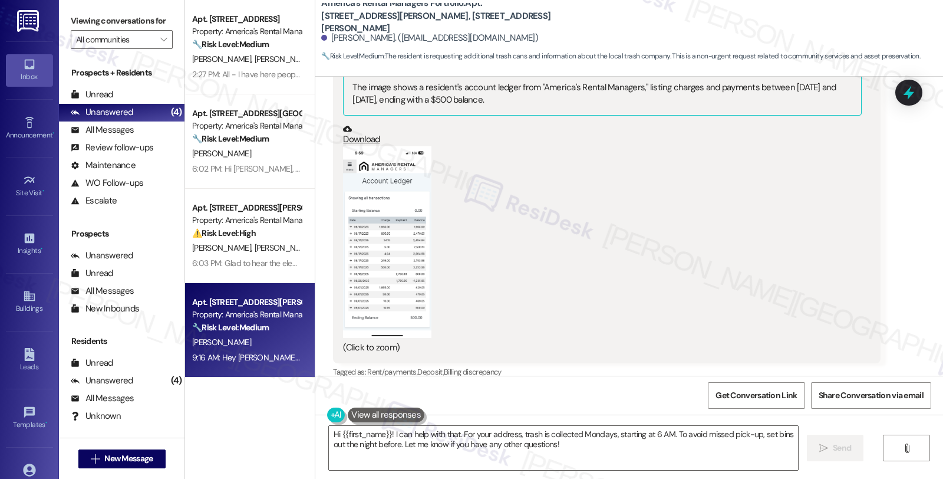
click at [393, 246] on button "Zoom image" at bounding box center [387, 242] width 88 height 192
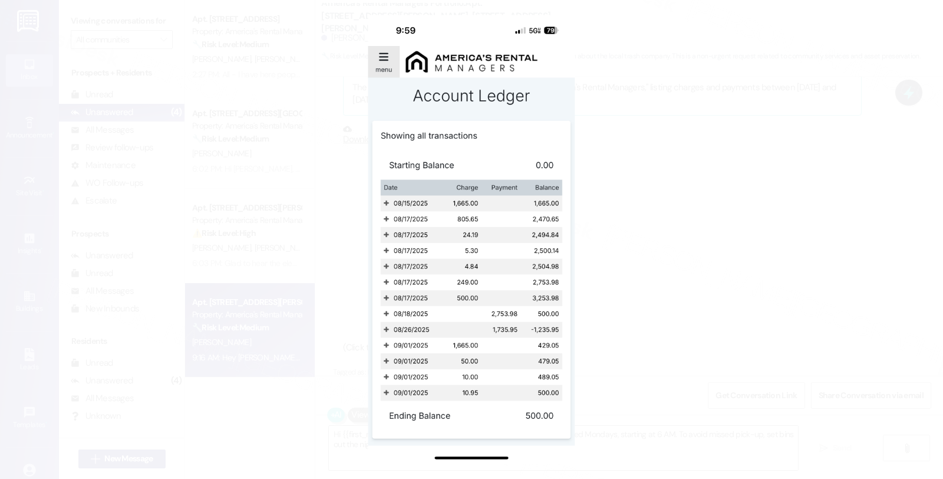
click at [634, 222] on button "Unzoom image" at bounding box center [471, 239] width 943 height 479
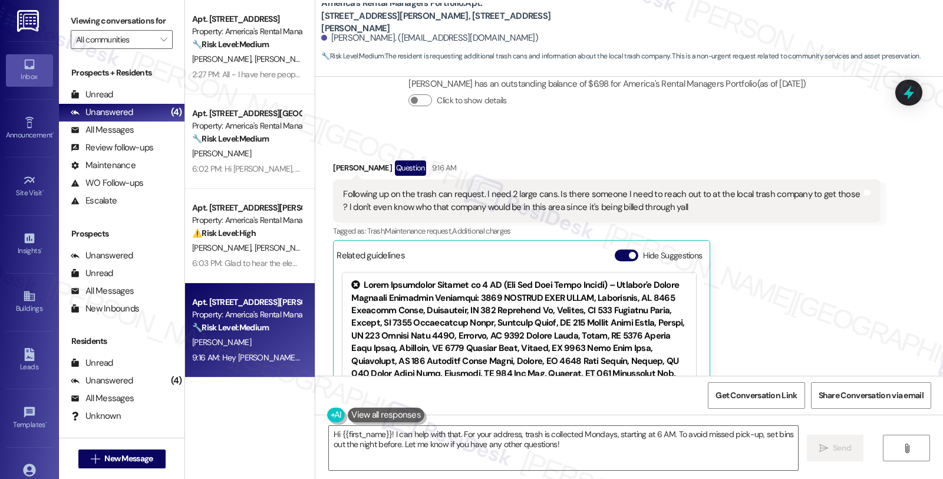
scroll to position [2637, 0]
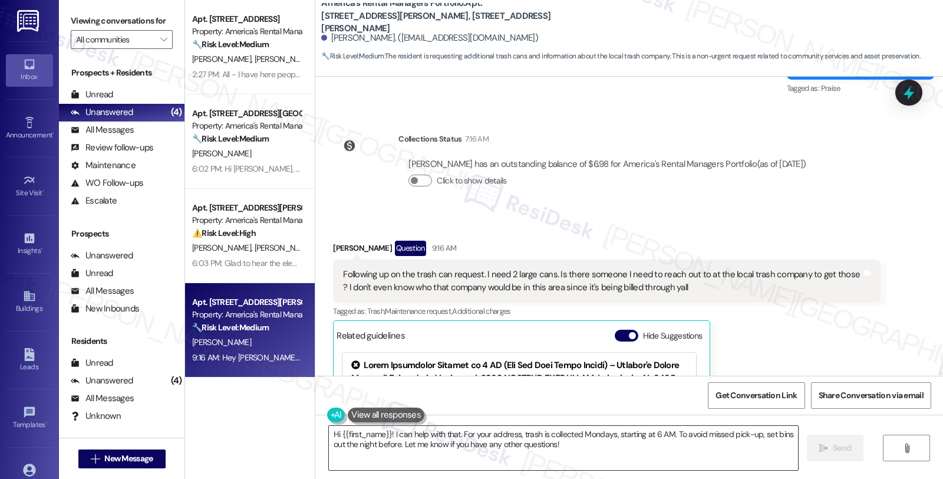
click at [385, 429] on textarea "Hi {{first_name}}! I can help with that. For your address, trash is collected M…" at bounding box center [563, 448] width 469 height 44
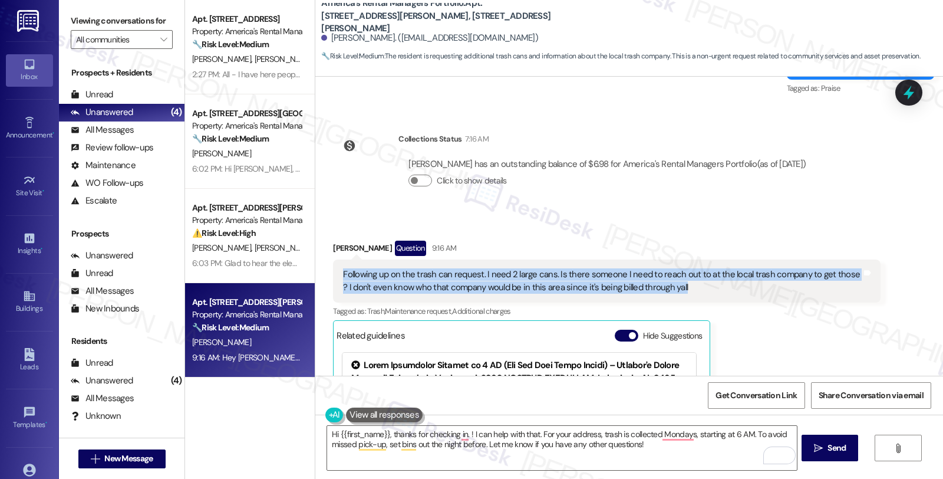
drag, startPoint x: 685, startPoint y: 275, endPoint x: 322, endPoint y: 261, distance: 363.4
click at [324, 261] on div "Received via SMS Starla Honea Question 9:16 AM Following up on the trash can re…" at bounding box center [606, 391] width 565 height 318
copy div "Following up on the trash can request. I need 2 large cans. Is there someone I …"
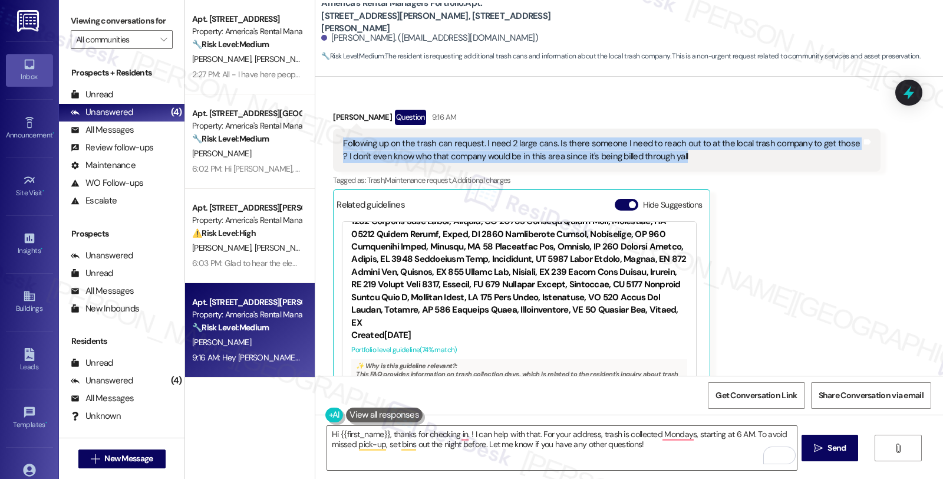
scroll to position [65, 0]
click at [549, 444] on link "[URL][DOMAIN_NAME]…" at bounding box center [599, 456] width 127 height 24
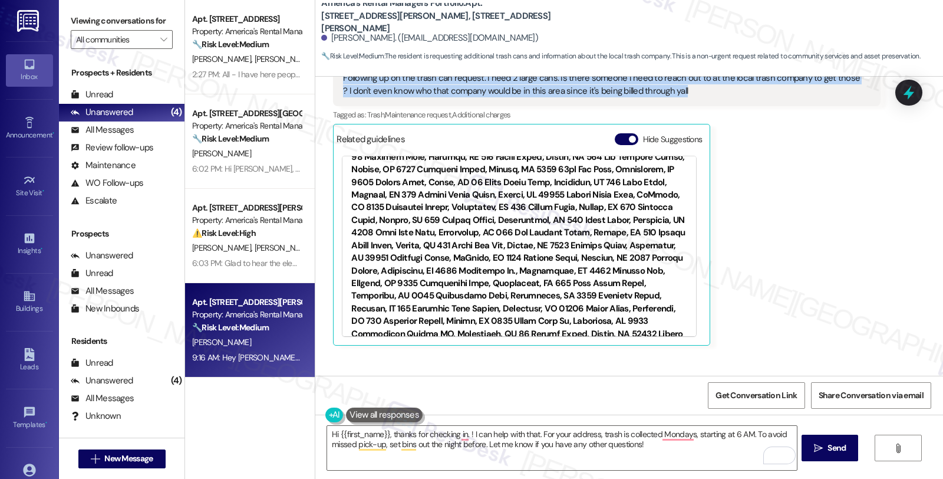
scroll to position [4928, 0]
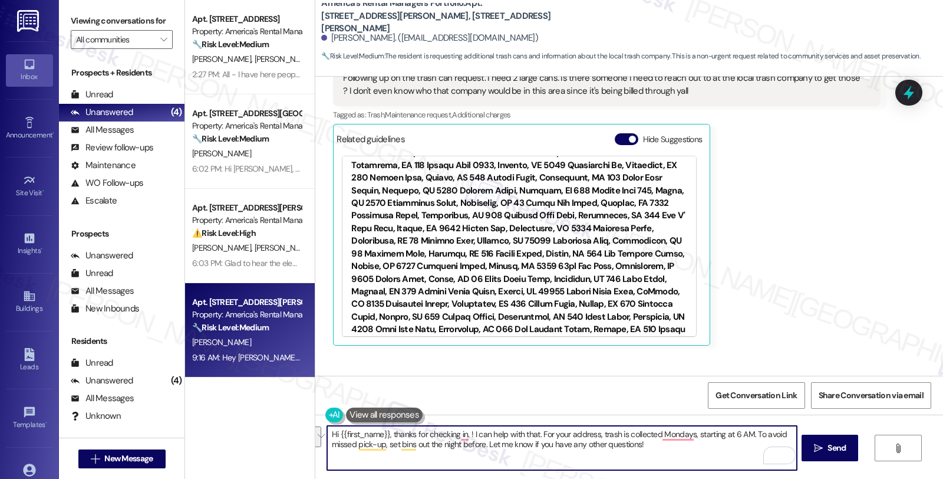
drag, startPoint x: 463, startPoint y: 433, endPoint x: 692, endPoint y: 446, distance: 229.7
click at [692, 446] on textarea "Hi {{first_name}}, thanks for checking in. ! I can help with that. For your add…" at bounding box center [561, 448] width 469 height 44
paste textarea "Following up on the trash can request. I need 2 large cans. Is there someone I …"
type textarea "Hi {{first_name}}, thanks for checking in. ! I can help with that. For your add…"
